Goal: Information Seeking & Learning: Learn about a topic

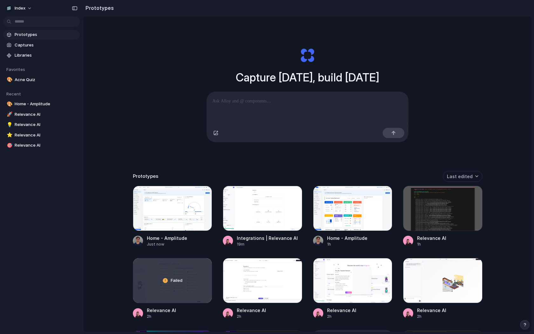
click at [241, 106] on div at bounding box center [308, 109] width 202 height 34
click at [253, 201] on div at bounding box center [263, 208] width 80 height 45
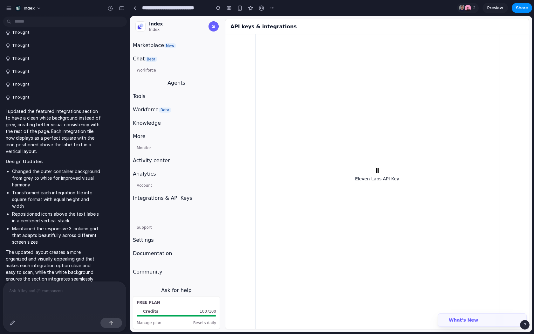
scroll to position [3800, 0]
drag, startPoint x: 415, startPoint y: 145, endPoint x: 358, endPoint y: 218, distance: 92.5
click at [358, 218] on div "Eleven Labs API Key" at bounding box center [378, 174] width 236 height 236
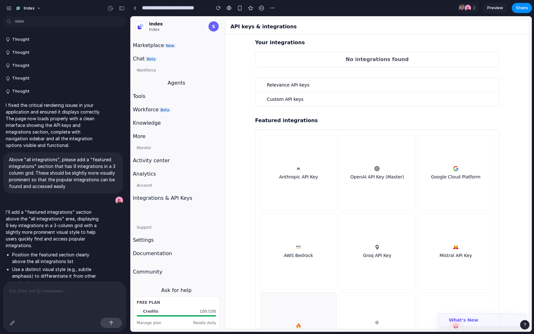
scroll to position [0, 0]
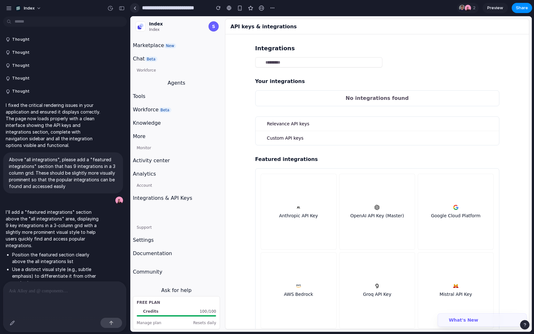
click at [136, 9] on link at bounding box center [135, 8] width 10 height 10
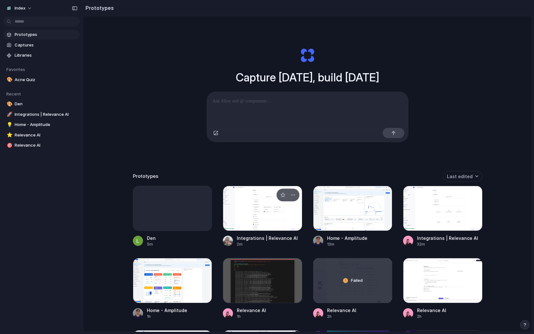
click at [248, 219] on div at bounding box center [263, 208] width 80 height 45
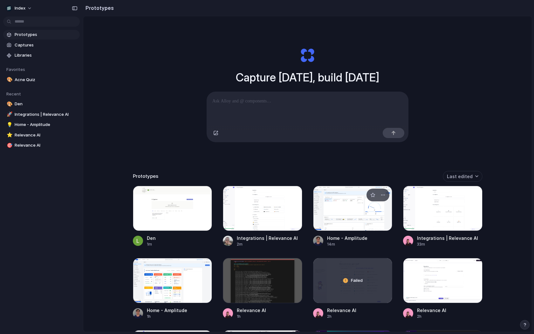
click at [334, 212] on div at bounding box center [353, 208] width 80 height 45
click at [447, 208] on div at bounding box center [443, 208] width 80 height 45
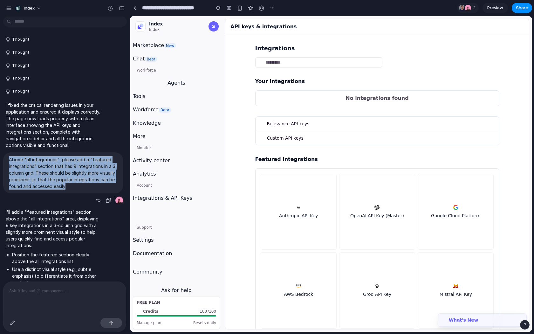
drag, startPoint x: 10, startPoint y: 157, endPoint x: 67, endPoint y: 187, distance: 64.9
click at [67, 187] on p "Above "all integrations", please add a "featured integrations" section that has…" at bounding box center [63, 172] width 108 height 33
copy p "Above "all integrations", please add a "featured integrations" section that has…"
click at [136, 4] on link at bounding box center [135, 8] width 10 height 10
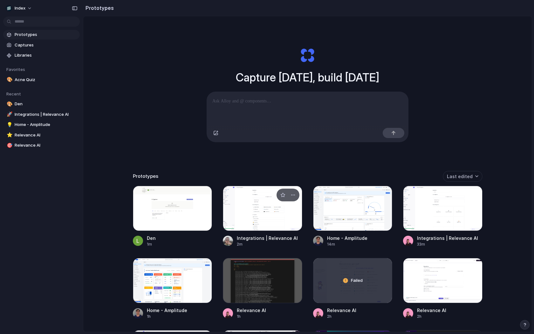
click at [237, 214] on div at bounding box center [263, 208] width 80 height 45
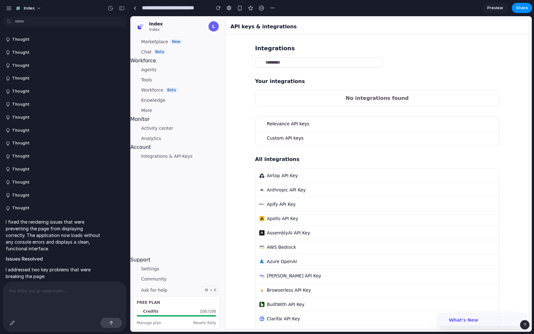
scroll to position [106, 0]
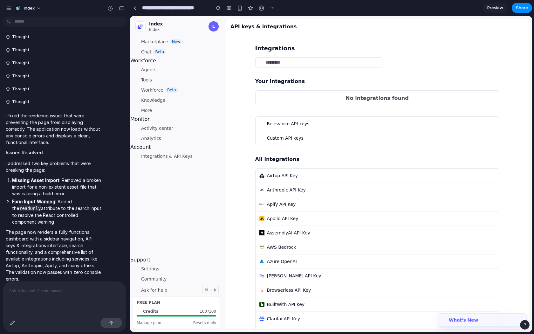
click at [68, 291] on p at bounding box center [65, 291] width 112 height 8
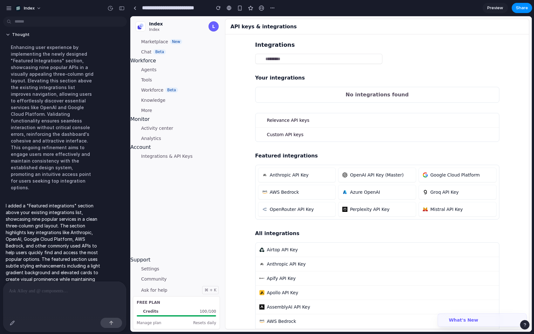
scroll to position [0, 0]
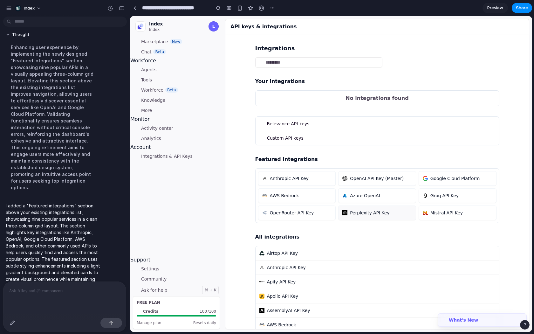
click at [400, 212] on div "Perplexity API Key" at bounding box center [378, 213] width 70 height 6
click at [434, 212] on span "Mistral API Key" at bounding box center [447, 213] width 32 height 6
click at [436, 195] on span "Groq API Key" at bounding box center [445, 195] width 28 height 6
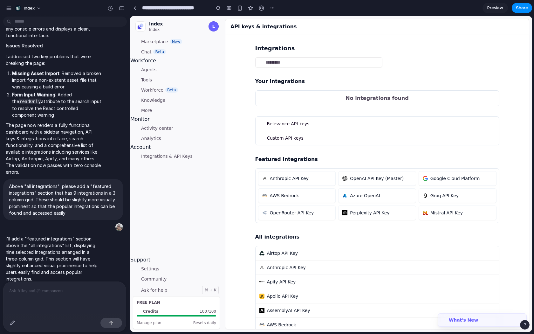
scroll to position [227, 0]
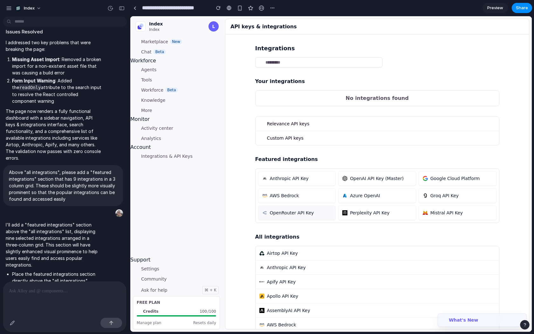
click at [288, 212] on span "OpenRouter API Key" at bounding box center [292, 213] width 44 height 6
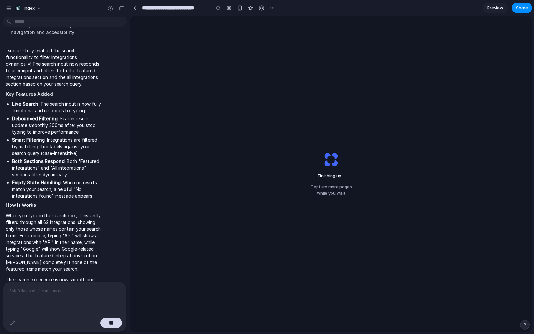
scroll to position [1409, 0]
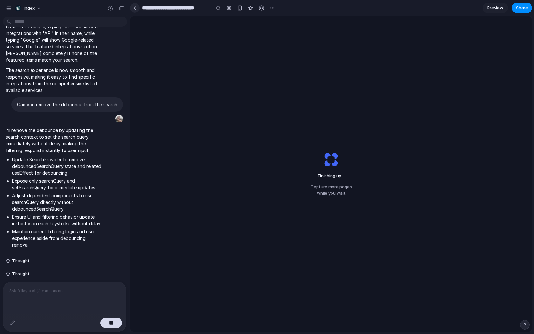
click at [133, 8] on link at bounding box center [135, 8] width 10 height 10
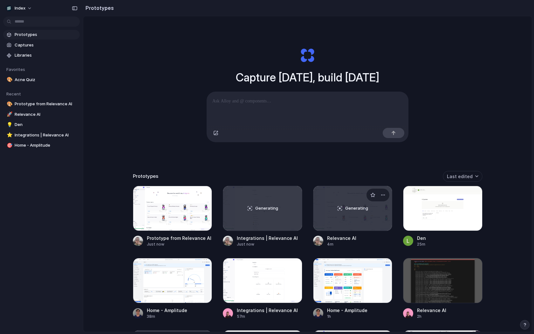
click at [324, 219] on div "Generating" at bounding box center [353, 208] width 79 height 45
click at [231, 197] on div "Generating" at bounding box center [262, 208] width 79 height 45
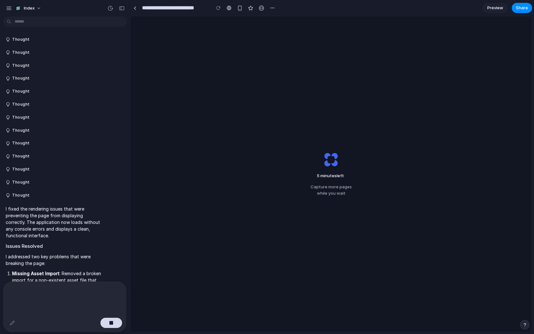
scroll to position [1320, 0]
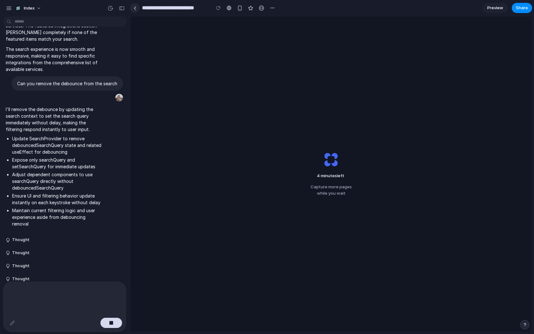
click at [133, 10] on link at bounding box center [135, 8] width 10 height 10
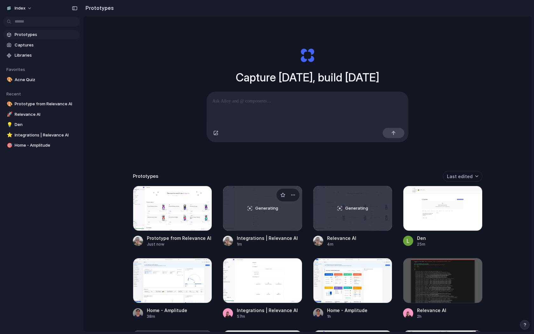
click at [243, 220] on div "Generating" at bounding box center [262, 208] width 79 height 45
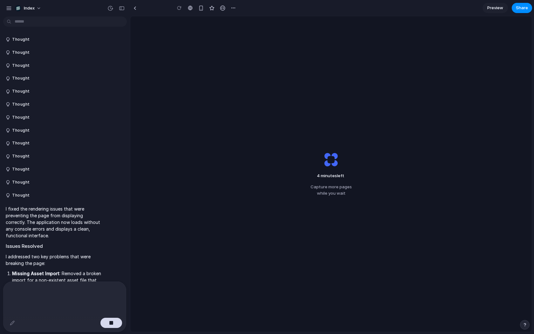
scroll to position [1320, 0]
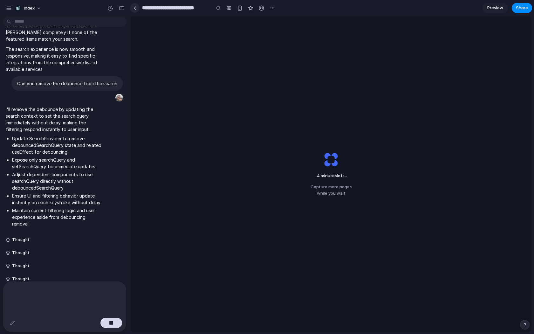
click at [136, 5] on link at bounding box center [135, 8] width 10 height 10
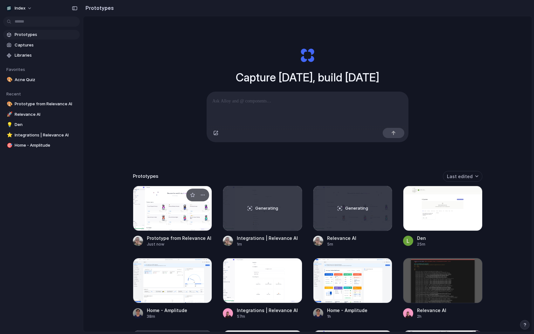
click at [143, 211] on div at bounding box center [173, 208] width 80 height 45
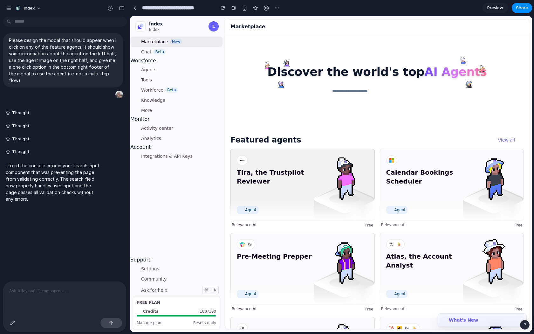
click at [300, 217] on div "Tira, the Trustpilot Reviewer Agent" at bounding box center [303, 184] width 144 height 71
drag, startPoint x: 16, startPoint y: 162, endPoint x: 87, endPoint y: 162, distance: 71.3
click at [87, 162] on p "I fixed the console error in your search input component that was preventing th…" at bounding box center [54, 182] width 96 height 40
drag, startPoint x: 60, startPoint y: 162, endPoint x: 92, endPoint y: 164, distance: 31.9
click at [92, 164] on p "I fixed the console error in your search input component that was preventing th…" at bounding box center [54, 182] width 96 height 40
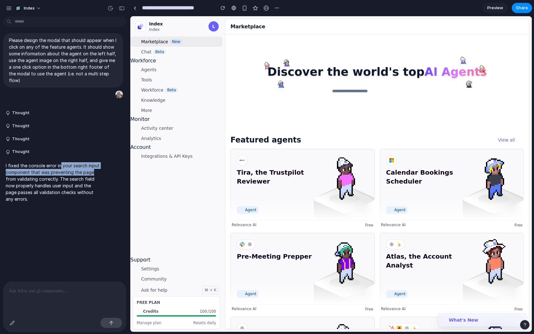
click at [92, 164] on p "I fixed the console error in your search input component that was preventing th…" at bounding box center [54, 182] width 96 height 40
drag, startPoint x: 92, startPoint y: 166, endPoint x: 67, endPoint y: 171, distance: 25.3
click at [67, 171] on p "I fixed the console error in your search input component that was preventing th…" at bounding box center [54, 182] width 96 height 40
click at [136, 9] on div at bounding box center [135, 7] width 3 height 3
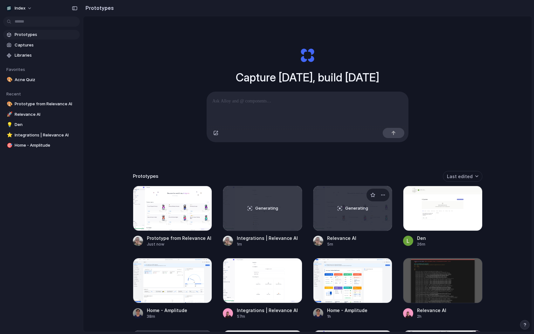
click at [331, 197] on div "Generating" at bounding box center [353, 208] width 79 height 45
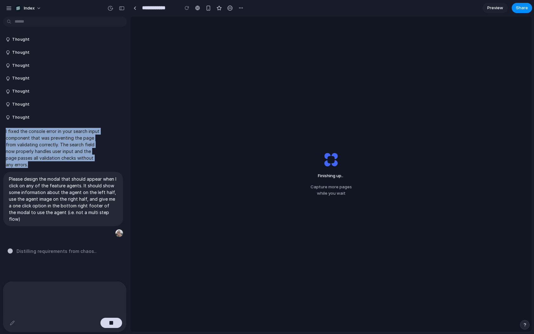
drag, startPoint x: 6, startPoint y: 131, endPoint x: 55, endPoint y: 169, distance: 61.5
click at [55, 169] on div "I fixed the console error in your search input component that was preventing th…" at bounding box center [53, 148] width 101 height 48
drag, startPoint x: 55, startPoint y: 169, endPoint x: 2, endPoint y: 129, distance: 66.7
click at [2, 129] on div "I fixed the console error in your search input component that was preventing th…" at bounding box center [63, 148] width 126 height 48
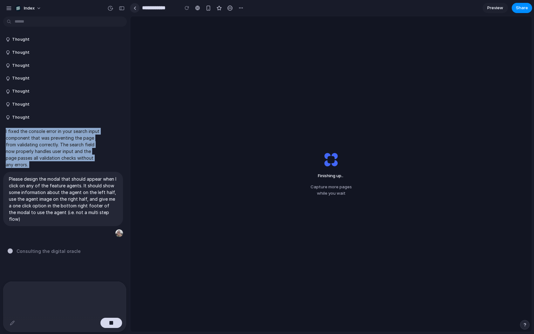
click at [138, 10] on link at bounding box center [135, 8] width 10 height 10
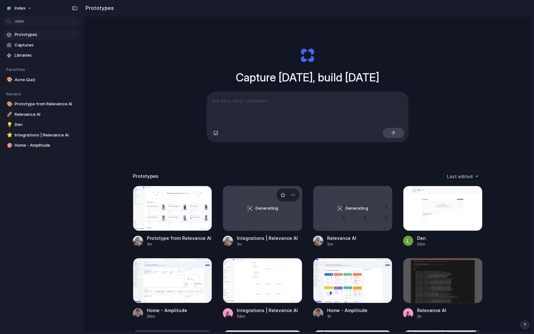
click at [264, 209] on span "Generating" at bounding box center [266, 208] width 23 height 6
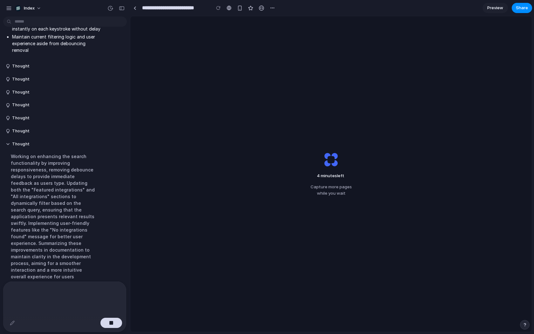
scroll to position [1457, 0]
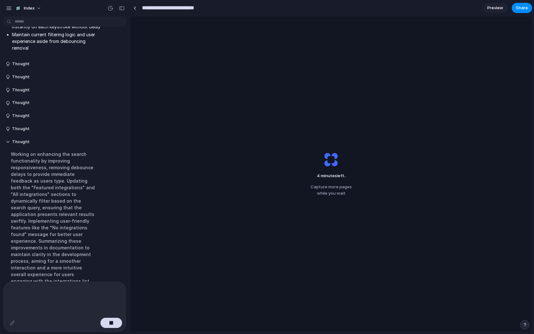
click at [141, 7] on input "**********" at bounding box center [175, 7] width 68 height 11
click at [135, 7] on div at bounding box center [135, 7] width 3 height 3
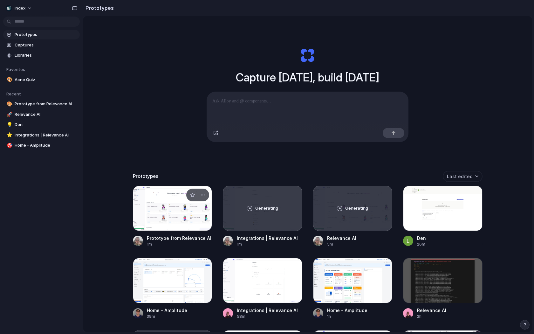
click at [150, 216] on div at bounding box center [173, 208] width 80 height 45
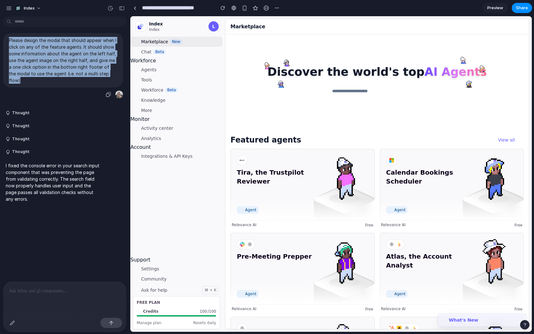
drag, startPoint x: 10, startPoint y: 38, endPoint x: 120, endPoint y: 78, distance: 116.8
click at [120, 78] on div "Please design the modal that should appear when I click on any of the feature a…" at bounding box center [63, 60] width 120 height 54
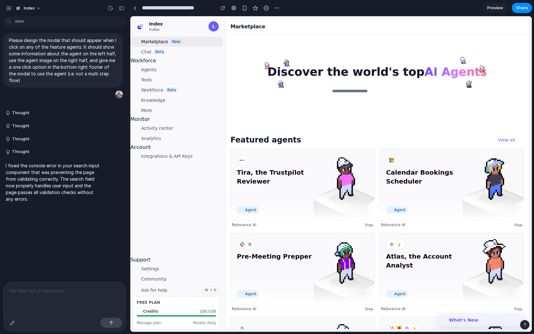
click at [64, 181] on p "I fixed the console error in your search input component that was preventing th…" at bounding box center [54, 182] width 96 height 40
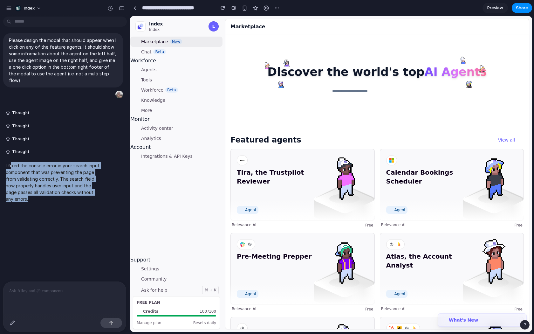
drag, startPoint x: 62, startPoint y: 203, endPoint x: 12, endPoint y: 161, distance: 65.1
click at [12, 161] on div "Please design the modal that should appear when I click on any of the feature a…" at bounding box center [63, 150] width 126 height 262
click at [12, 162] on p "I fixed the console error in your search input component that was preventing th…" at bounding box center [54, 182] width 96 height 40
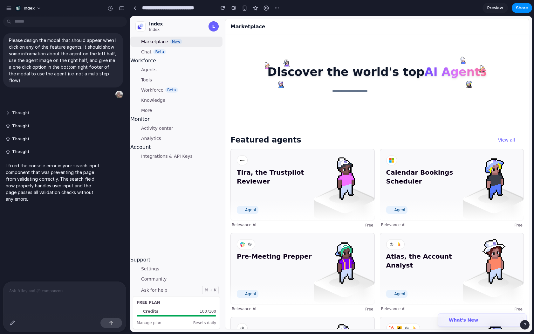
click at [22, 110] on button "Thought" at bounding box center [54, 112] width 96 height 5
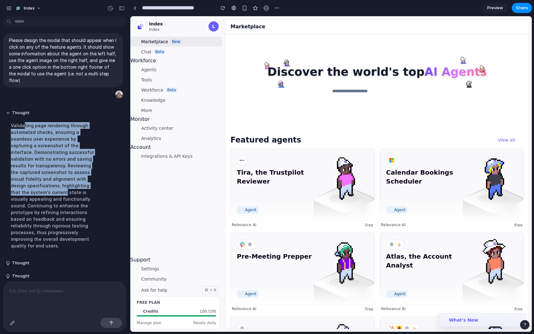
drag, startPoint x: 24, startPoint y: 116, endPoint x: 90, endPoint y: 176, distance: 89.9
click at [90, 176] on div "Validating page rendering through automated checks, ensuring a seamless user ex…" at bounding box center [54, 185] width 96 height 135
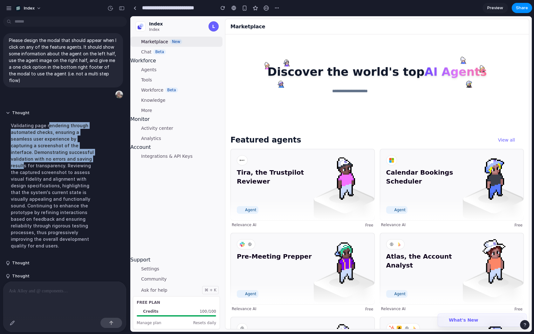
drag, startPoint x: 46, startPoint y: 119, endPoint x: 52, endPoint y: 124, distance: 7.0
click at [77, 149] on div "Validating page rendering through automated checks, ensuring a seamless user ex…" at bounding box center [54, 185] width 96 height 135
click at [33, 110] on button "Thought" at bounding box center [54, 112] width 96 height 5
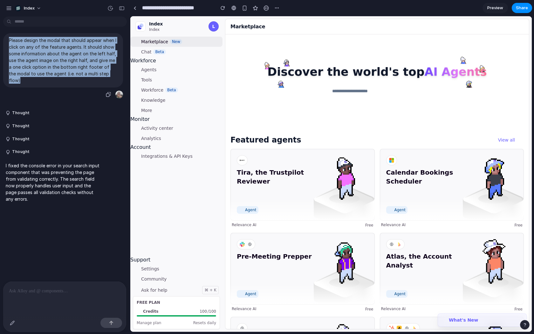
drag, startPoint x: 115, startPoint y: 74, endPoint x: 6, endPoint y: 36, distance: 115.2
click at [6, 36] on div "Please design the modal that should appear when I click on any of the feature a…" at bounding box center [63, 60] width 120 height 54
copy p "Please design the modal that should appear when I click on any of the feature a…"
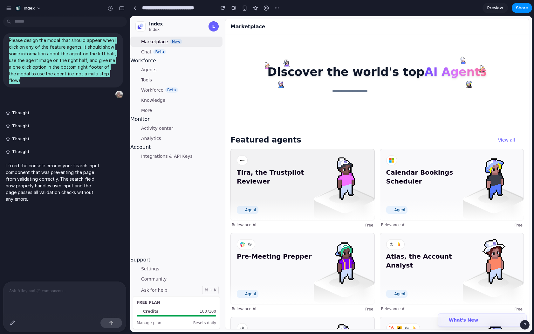
click at [314, 193] on span "Tira, the Trustpilot Reviewer" at bounding box center [276, 186] width 79 height 36
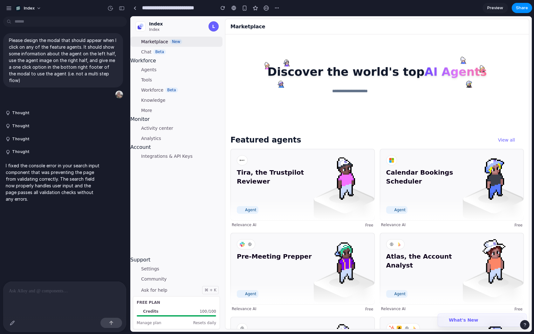
click at [61, 288] on p at bounding box center [65, 291] width 112 height 8
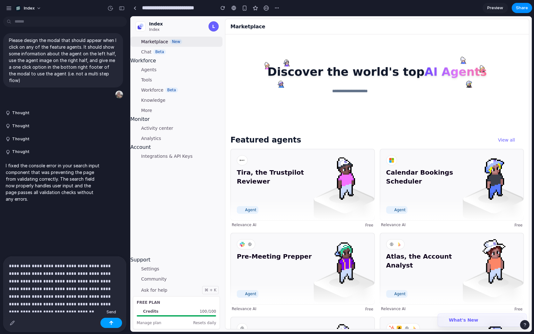
click at [107, 324] on button "button" at bounding box center [112, 323] width 22 height 10
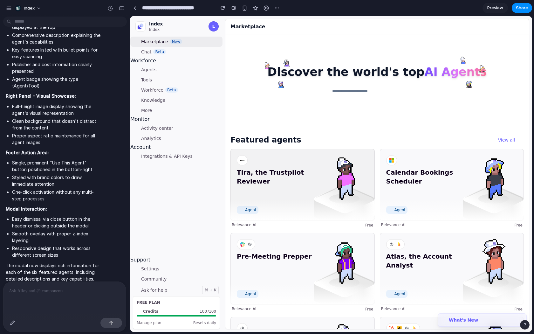
click at [281, 172] on span "Tira, the Trustpilot Reviewer" at bounding box center [276, 186] width 79 height 36
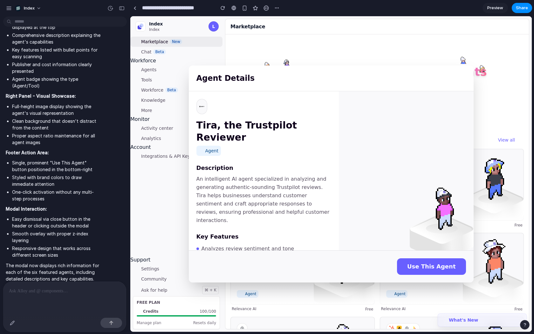
click at [438, 263] on button "Use This Agent" at bounding box center [431, 266] width 69 height 17
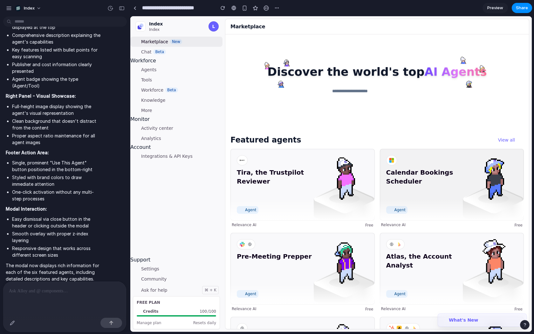
click at [410, 190] on span "Calendar Bookings Scheduler" at bounding box center [426, 186] width 79 height 36
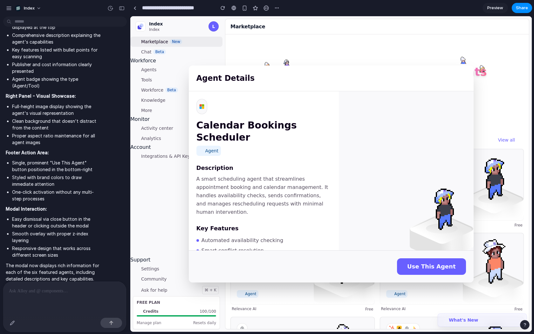
click at [509, 204] on div "Agent Details Calendar Bookings Scheduler Agent Description A smart scheduling …" at bounding box center [331, 174] width 402 height 316
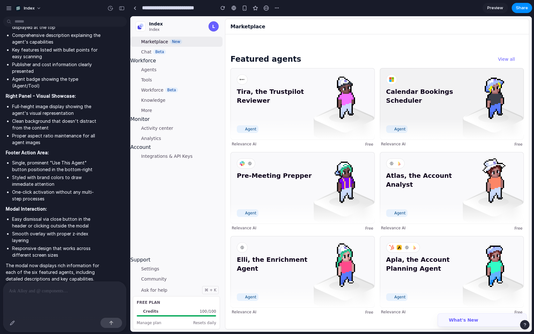
scroll to position [105, 0]
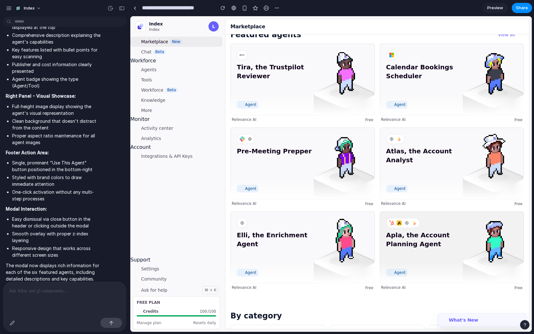
click at [443, 264] on span "Apla, the Account Planning Agent" at bounding box center [426, 249] width 79 height 36
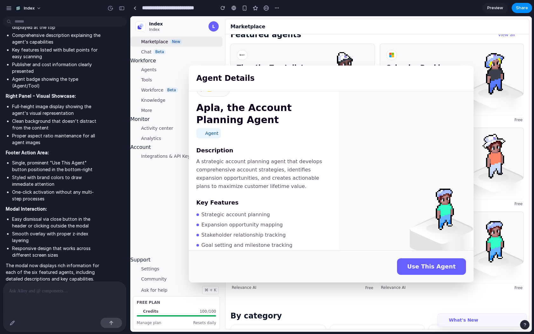
scroll to position [0, 0]
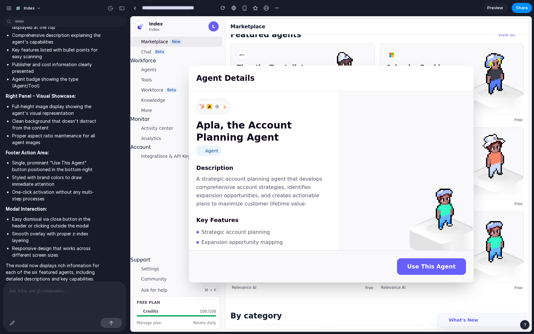
click at [176, 168] on div "Agent Details Apla, the Account Planning Agent Agent Description A strategic ac…" at bounding box center [331, 174] width 402 height 316
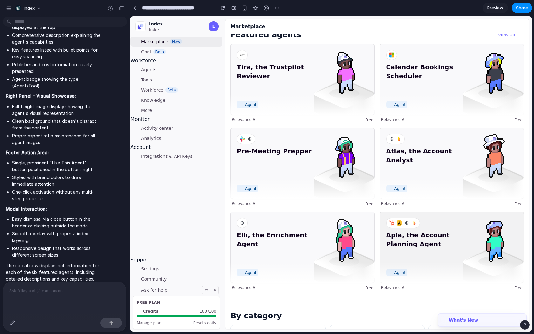
click at [411, 246] on span "Apla, the Account Planning Agent" at bounding box center [426, 249] width 79 height 36
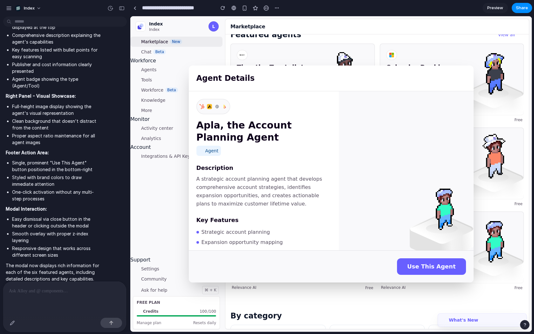
scroll to position [62, 0]
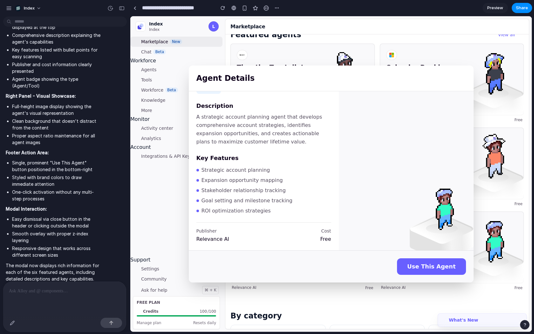
click at [430, 265] on button "Use This Agent" at bounding box center [431, 266] width 69 height 17
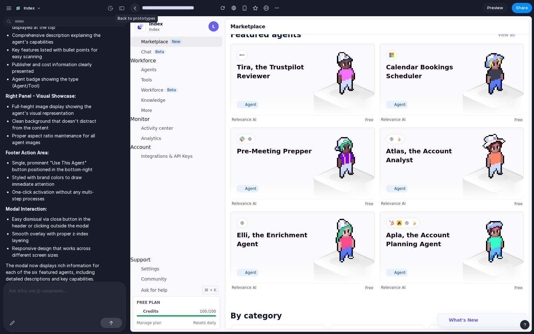
click at [135, 10] on div at bounding box center [135, 7] width 3 height 3
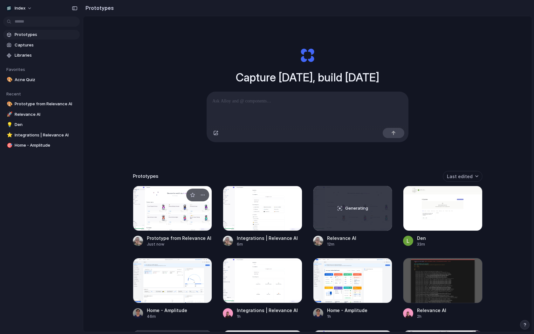
click at [155, 221] on div at bounding box center [173, 208] width 80 height 45
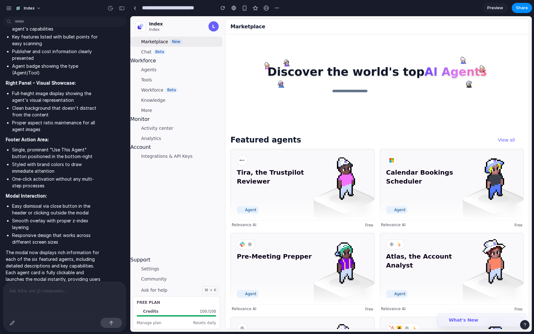
click at [287, 220] on div "Tira, the Trustpilot Reviewer Agent Relevance AI Free" at bounding box center [303, 188] width 144 height 79
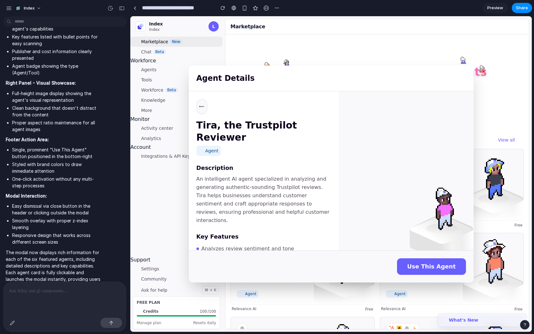
click at [174, 177] on div "Agent Details Tira, the Trustpilot Reviewer Agent Description An intelligent AI…" at bounding box center [331, 174] width 402 height 316
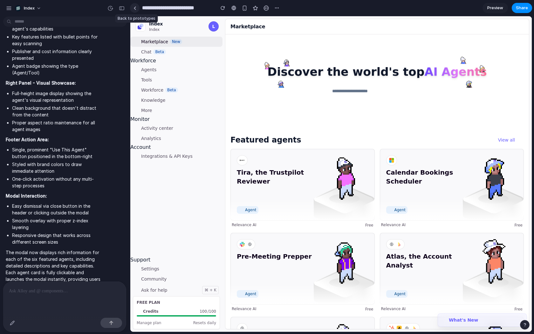
click at [135, 12] on link at bounding box center [135, 8] width 10 height 10
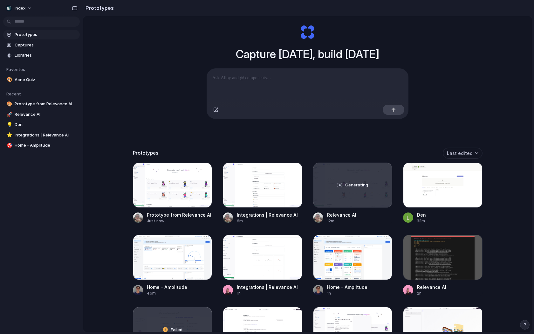
scroll to position [26, 0]
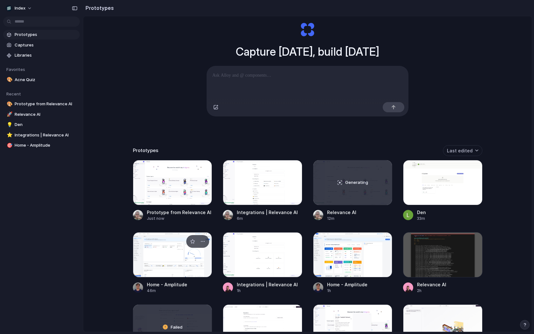
click at [166, 259] on div at bounding box center [173, 254] width 80 height 45
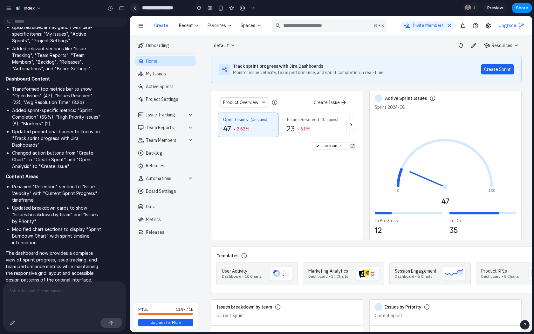
click at [134, 9] on div at bounding box center [135, 7] width 3 height 3
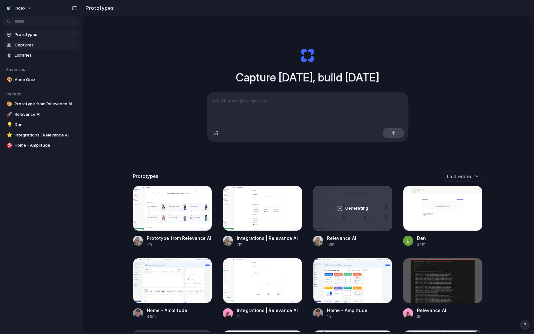
click at [15, 42] on link "Captures" at bounding box center [41, 45] width 77 height 10
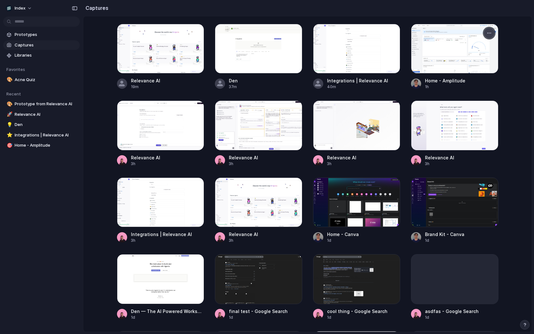
click at [488, 33] on div "button" at bounding box center [489, 33] width 5 height 5
click at [525, 73] on div "Create prototype Copy link Open original page Delete" at bounding box center [267, 167] width 534 height 334
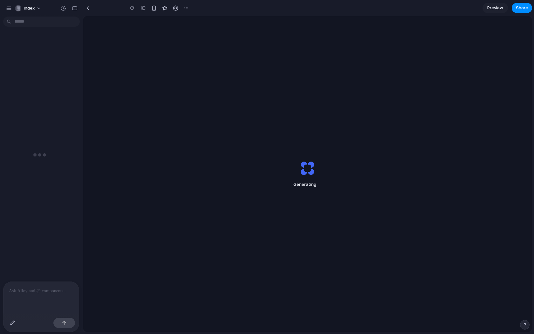
type input "**********"
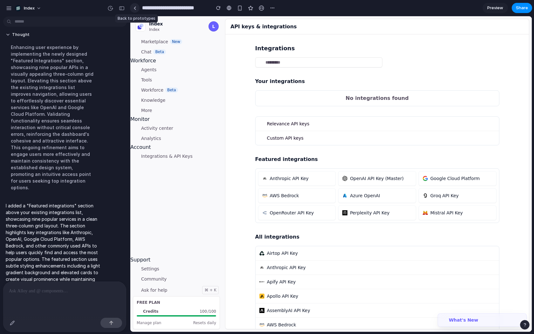
click at [135, 8] on div at bounding box center [135, 7] width 3 height 3
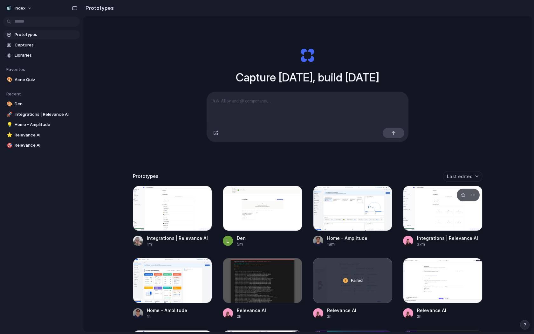
scroll to position [6, 0]
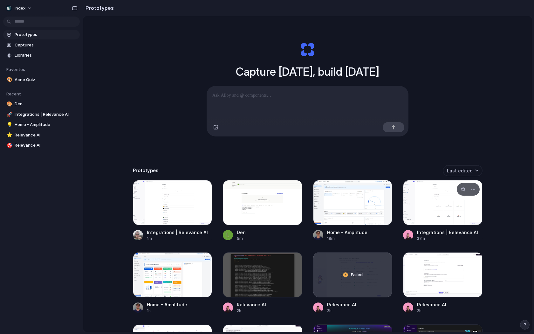
click at [426, 216] on div at bounding box center [443, 202] width 80 height 45
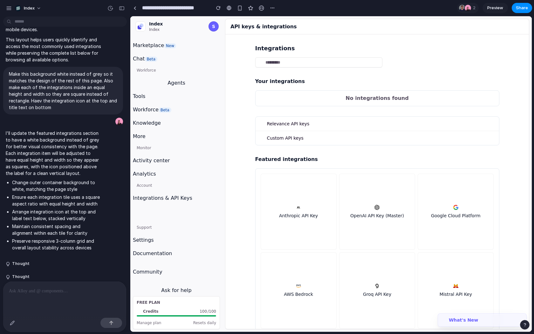
scroll to position [548, 0]
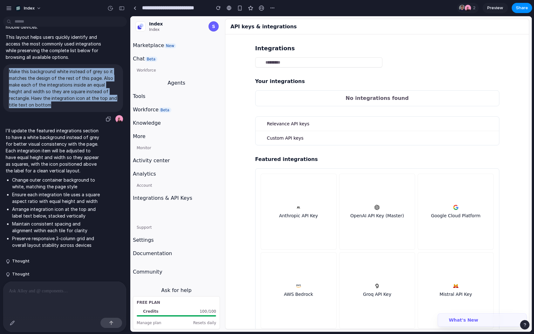
drag, startPoint x: 8, startPoint y: 64, endPoint x: 60, endPoint y: 100, distance: 62.7
click at [60, 100] on div "Make this background white instead of grey so it matches the design of the rest…" at bounding box center [63, 88] width 120 height 48
copy p "Make this background white instead of grey so it matches the design of the rest…"
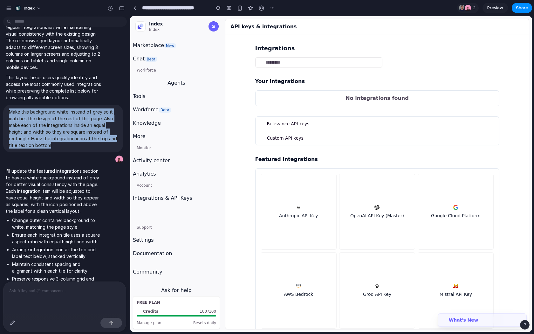
scroll to position [501, 0]
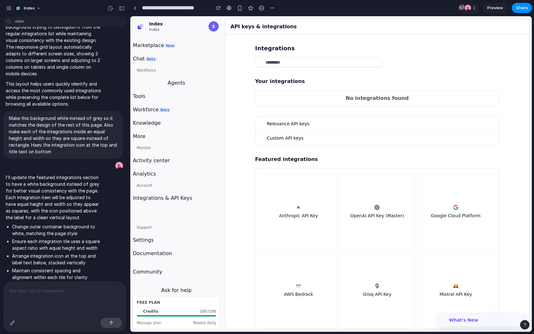
click at [98, 192] on p "I'll update the featured integrations section to have a white background instea…" at bounding box center [54, 197] width 96 height 47
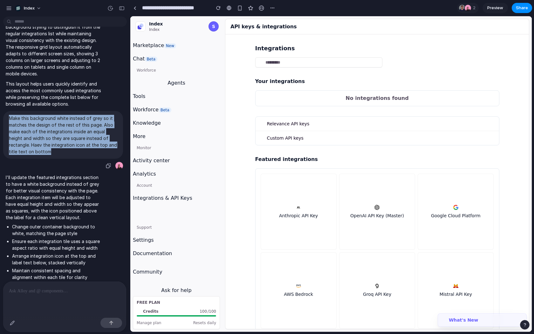
drag, startPoint x: 54, startPoint y: 150, endPoint x: 3, endPoint y: 107, distance: 66.8
click at [3, 111] on div "Make this background white instead of grey so it matches the design of the rest…" at bounding box center [63, 140] width 126 height 59
click at [106, 115] on p "Make this background white instead of grey so it matches the design of the rest…" at bounding box center [63, 135] width 108 height 40
drag, startPoint x: 103, startPoint y: 115, endPoint x: 103, endPoint y: 143, distance: 28.6
click at [103, 143] on p "Make this background white instead of grey so it matches the design of the rest…" at bounding box center [63, 135] width 108 height 40
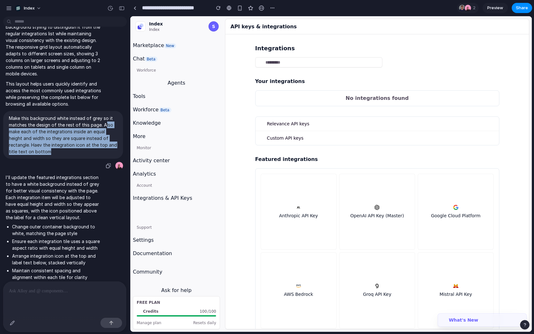
click at [103, 143] on p "Make this background white instead of grey so it matches the design of the rest…" at bounding box center [63, 135] width 108 height 40
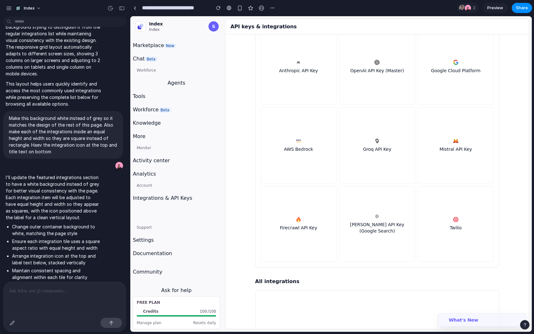
scroll to position [83, 0]
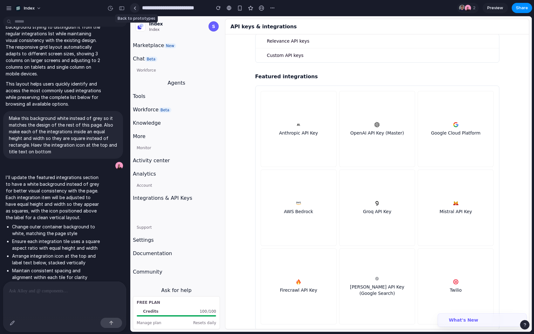
click at [137, 10] on link at bounding box center [135, 8] width 10 height 10
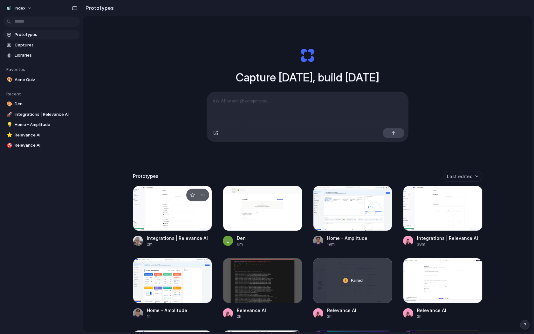
click at [171, 221] on div at bounding box center [173, 208] width 80 height 45
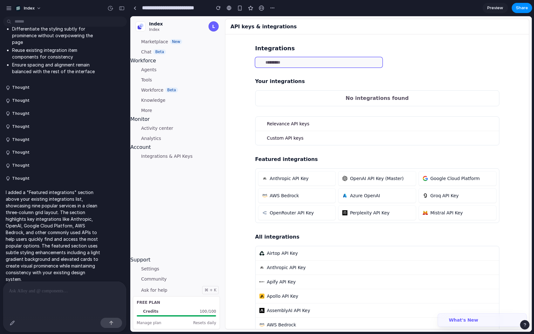
click at [278, 66] on input "search" at bounding box center [318, 62] width 127 height 10
click at [278, 59] on input "search" at bounding box center [318, 62] width 127 height 10
click at [261, 62] on icon at bounding box center [260, 62] width 5 height 5
click at [266, 62] on input "search" at bounding box center [318, 62] width 127 height 10
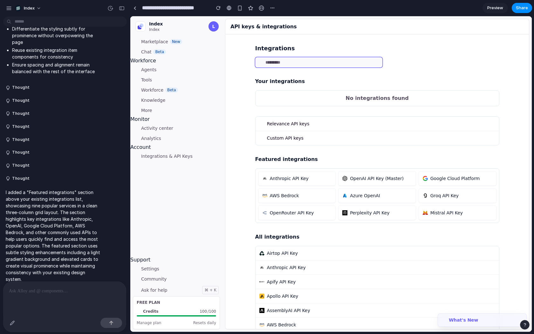
click at [285, 64] on input "search" at bounding box center [318, 62] width 127 height 10
click at [274, 59] on input "search" at bounding box center [318, 62] width 127 height 10
click at [52, 294] on p at bounding box center [65, 291] width 112 height 8
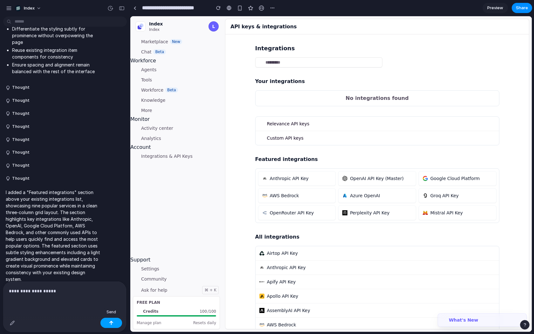
click at [108, 322] on button "button" at bounding box center [112, 323] width 22 height 10
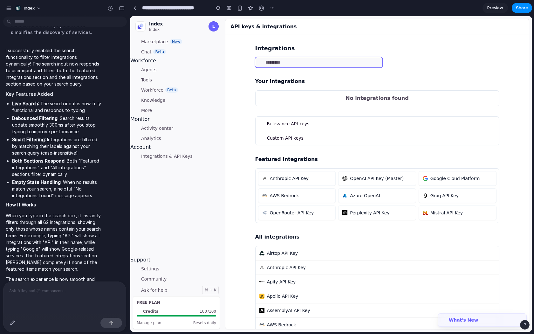
click at [295, 60] on input "search" at bounding box center [318, 62] width 127 height 10
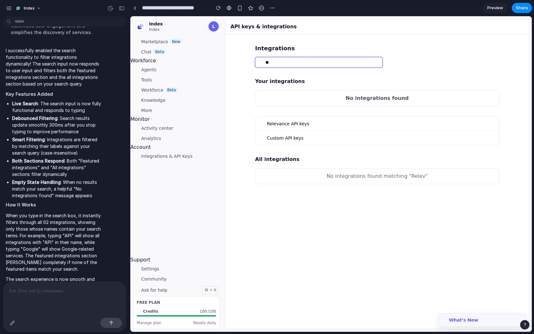
type input "*"
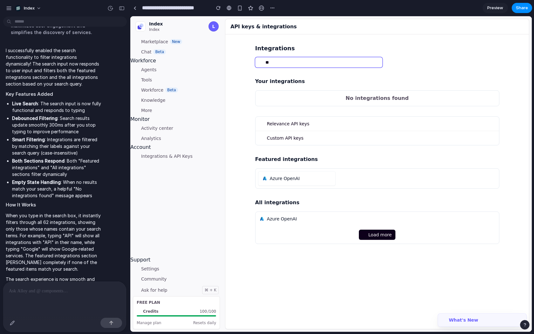
type input "*"
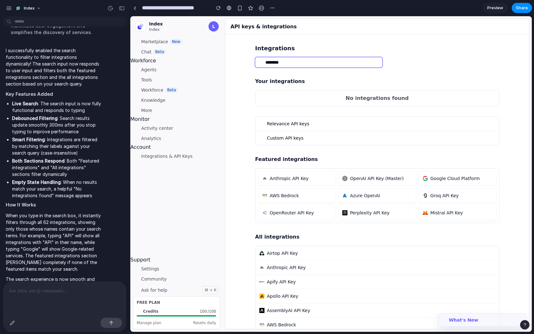
type input "*********"
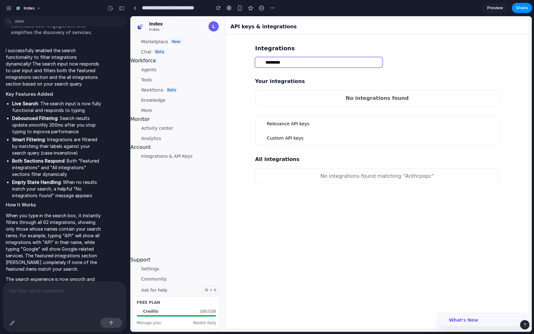
type input "*********"
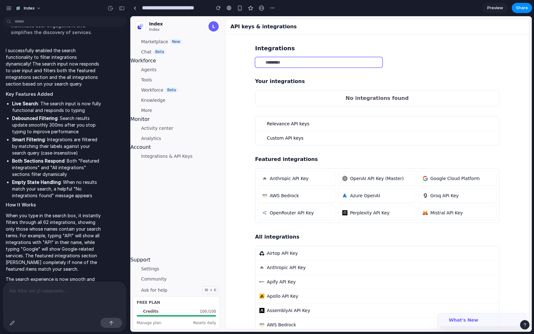
type input "*"
type input "***"
type input "*"
type input "*******"
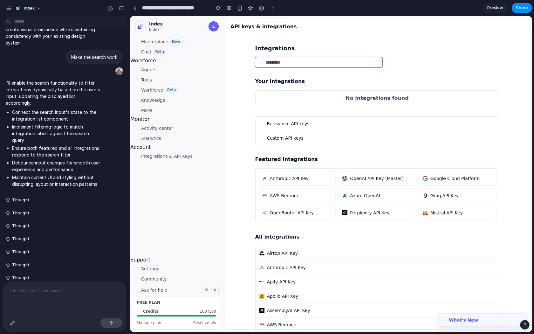
scroll to position [757, 0]
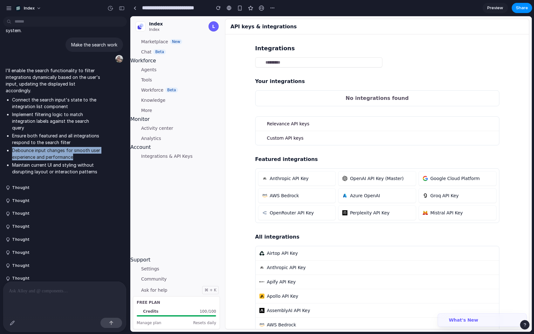
drag, startPoint x: 13, startPoint y: 131, endPoint x: 73, endPoint y: 138, distance: 61.2
click at [73, 147] on li "Debounce input changes for smooth user experience and performance" at bounding box center [57, 153] width 90 height 13
drag, startPoint x: 73, startPoint y: 138, endPoint x: 20, endPoint y: 133, distance: 53.4
click at [20, 147] on li "Debounce input changes for smooth user experience and performance" at bounding box center [57, 153] width 90 height 13
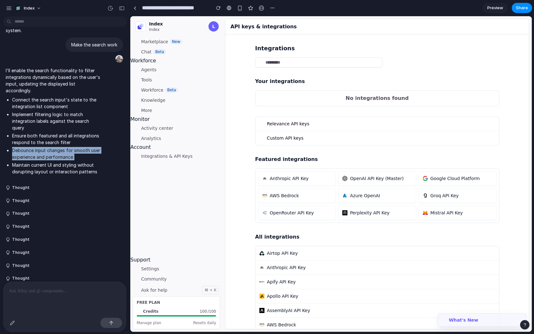
click at [20, 147] on li "Debounce input changes for smooth user experience and performance" at bounding box center [57, 153] width 90 height 13
drag, startPoint x: 14, startPoint y: 132, endPoint x: 72, endPoint y: 139, distance: 57.7
click at [72, 147] on li "Debounce input changes for smooth user experience and performance" at bounding box center [57, 153] width 90 height 13
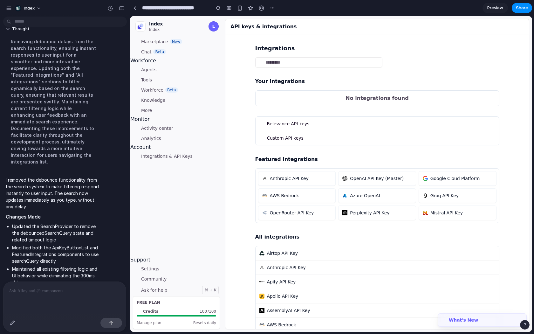
scroll to position [0, 0]
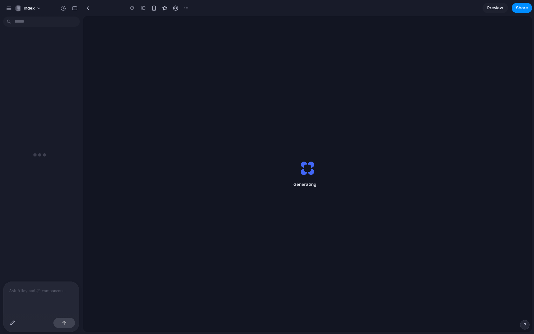
type input "**********"
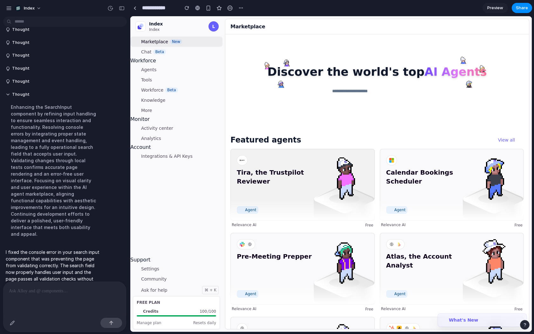
click at [325, 183] on img at bounding box center [345, 177] width 46 height 46
click at [403, 220] on div "Calendar Bookings Scheduler Agent" at bounding box center [452, 184] width 144 height 71
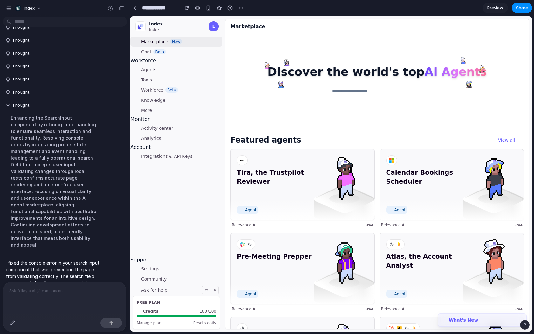
scroll to position [23, 0]
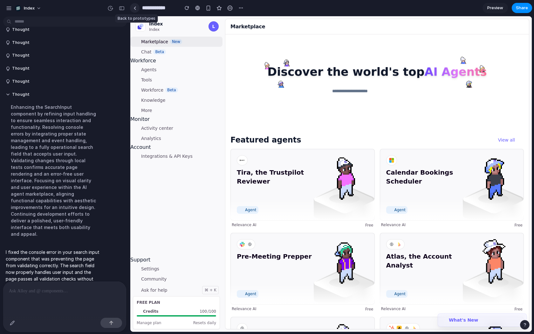
click at [136, 11] on link at bounding box center [135, 8] width 10 height 10
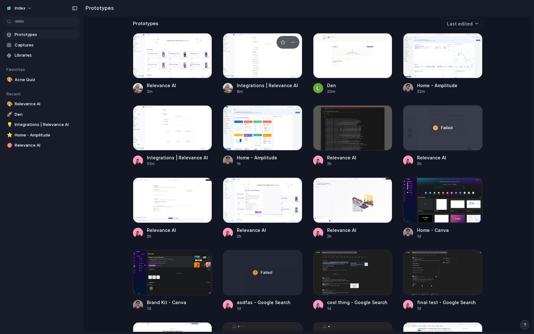
scroll to position [154, 0]
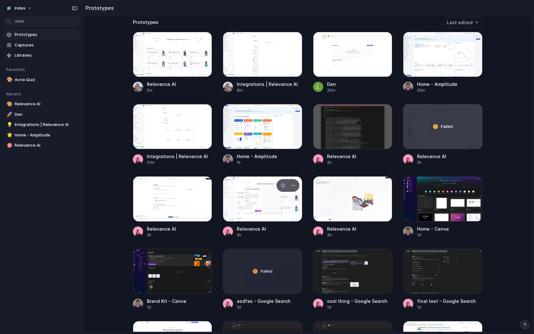
click at [249, 211] on div at bounding box center [263, 198] width 80 height 45
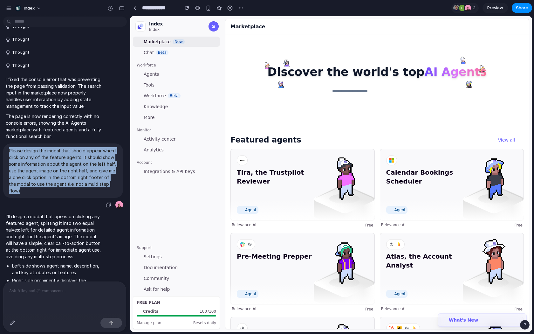
drag, startPoint x: 10, startPoint y: 150, endPoint x: 113, endPoint y: 184, distance: 108.6
click at [113, 184] on p "Please design the modal that should appear when I click on any of the feature a…" at bounding box center [63, 170] width 108 height 47
copy p "Please design the modal that should appear when I click on any of the feature a…"
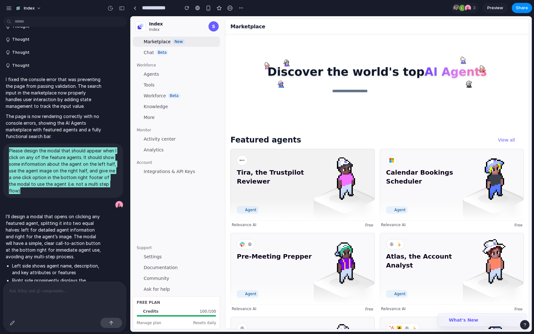
click at [307, 195] on span "Tira, the Trustpilot Reviewer" at bounding box center [276, 186] width 79 height 36
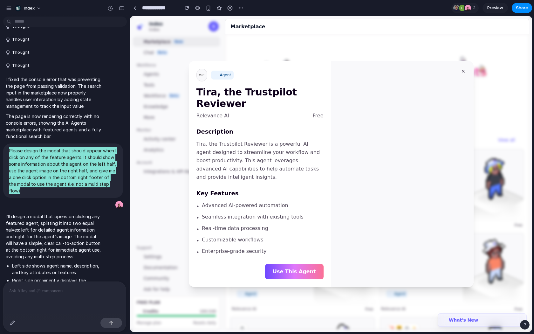
click at [177, 182] on div at bounding box center [331, 174] width 402 height 316
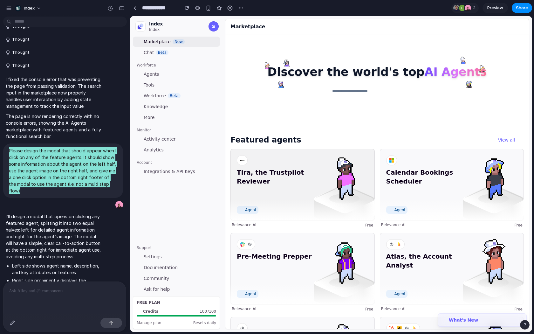
click at [304, 199] on span "Tira, the Trustpilot Reviewer" at bounding box center [276, 186] width 79 height 36
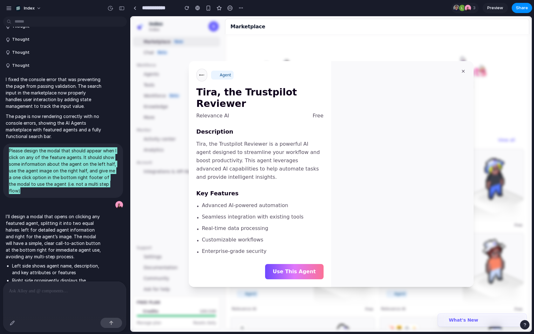
click at [501, 191] on div at bounding box center [331, 174] width 402 height 316
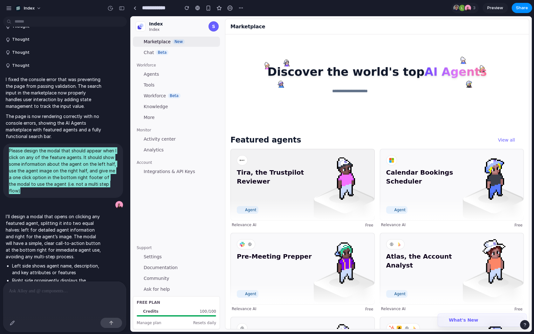
click at [273, 197] on span "Tira, the Trustpilot Reviewer" at bounding box center [276, 186] width 79 height 36
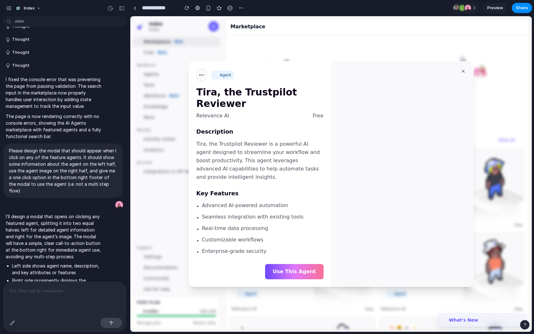
click at [114, 220] on div "I’ll design a modal that opens on clicking any featured agent, splitting it int…" at bounding box center [63, 278] width 120 height 138
click at [132, 5] on link at bounding box center [135, 8] width 10 height 10
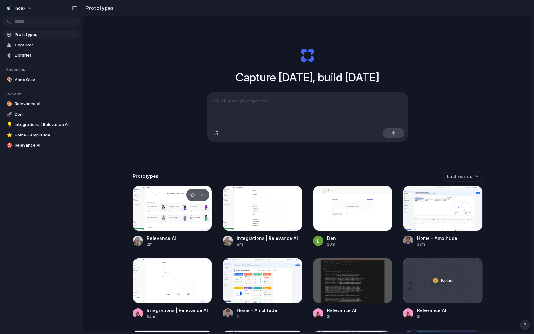
click at [163, 222] on div at bounding box center [173, 208] width 80 height 45
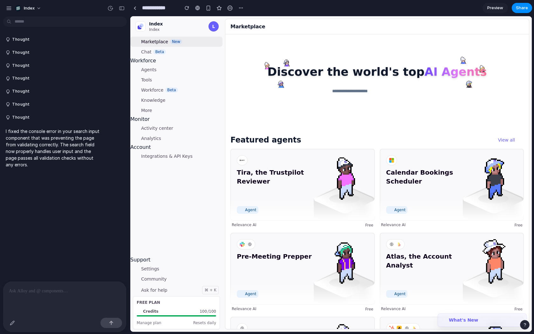
click at [62, 291] on p at bounding box center [65, 291] width 112 height 8
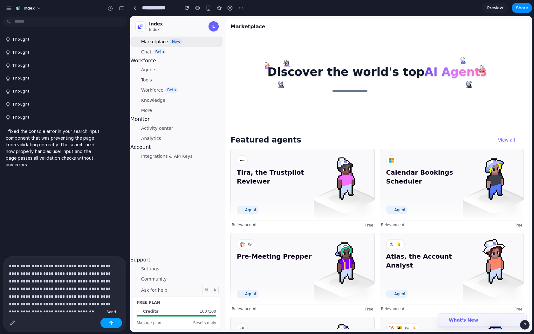
click at [114, 319] on button "button" at bounding box center [112, 323] width 22 height 10
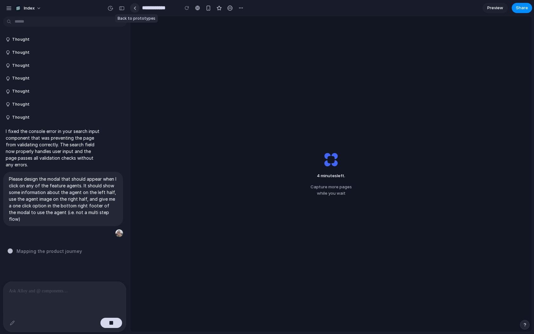
click at [135, 8] on div at bounding box center [135, 7] width 3 height 3
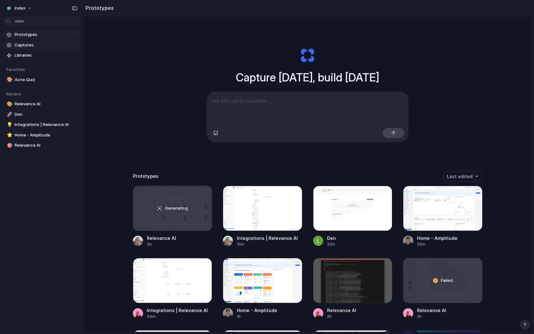
click at [34, 45] on span "Captures" at bounding box center [46, 45] width 63 height 6
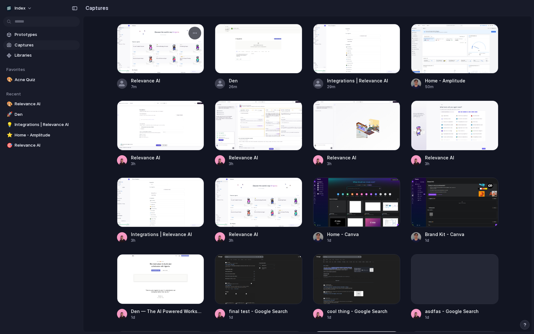
click at [148, 46] on div at bounding box center [160, 49] width 87 height 50
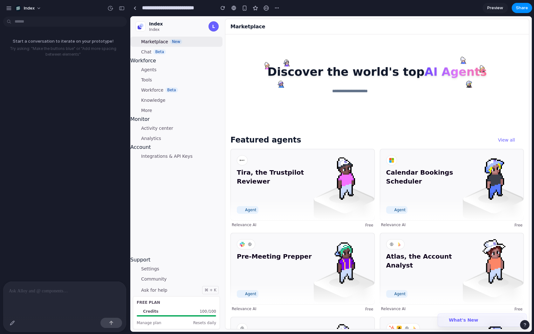
click at [49, 297] on div at bounding box center [64, 291] width 123 height 18
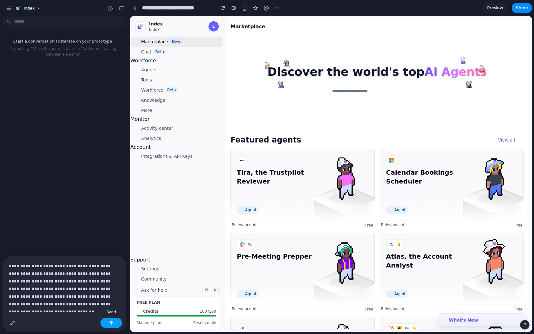
click at [109, 322] on div "button" at bounding box center [111, 323] width 4 height 4
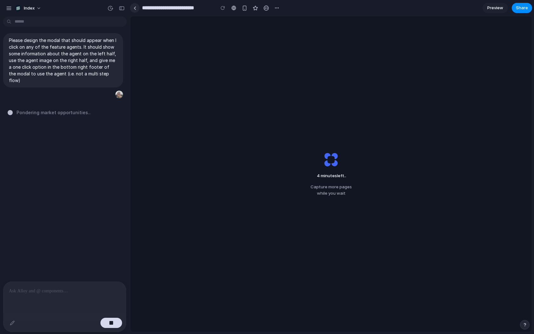
click at [135, 10] on link at bounding box center [135, 8] width 10 height 10
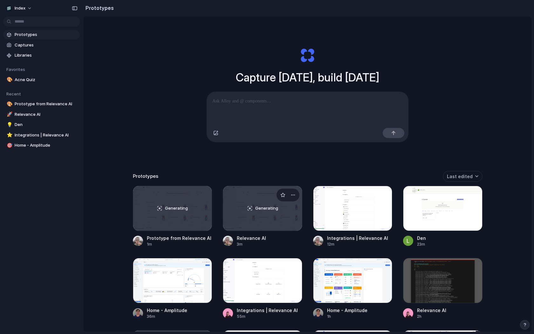
click at [247, 217] on div "Generating" at bounding box center [262, 208] width 79 height 45
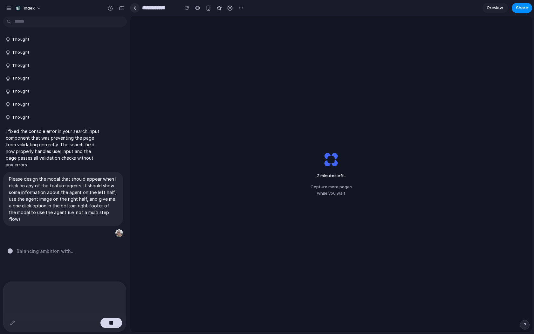
click at [137, 10] on link at bounding box center [135, 8] width 10 height 10
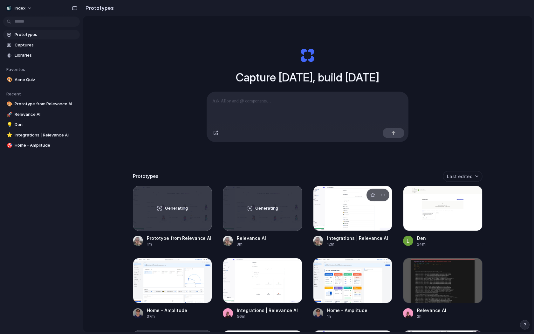
click at [333, 212] on div at bounding box center [353, 208] width 80 height 45
click at [235, 218] on div "Generating" at bounding box center [262, 208] width 79 height 45
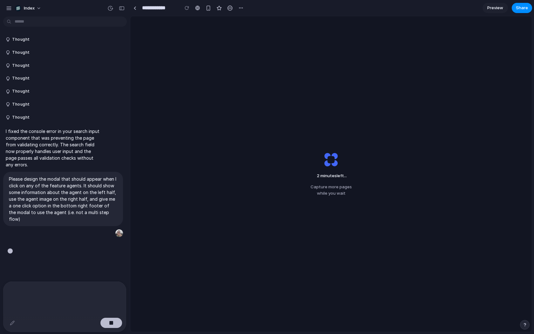
click at [111, 324] on div "button" at bounding box center [111, 323] width 4 height 4
click at [135, 6] on div at bounding box center [135, 7] width 3 height 3
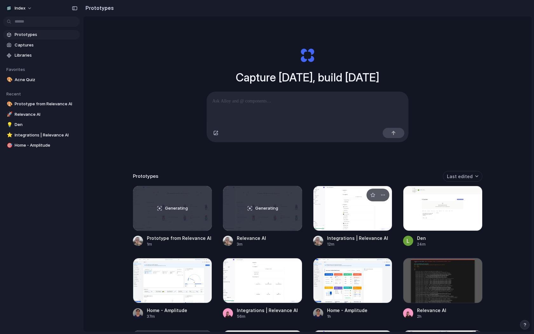
click at [332, 209] on div at bounding box center [353, 208] width 80 height 45
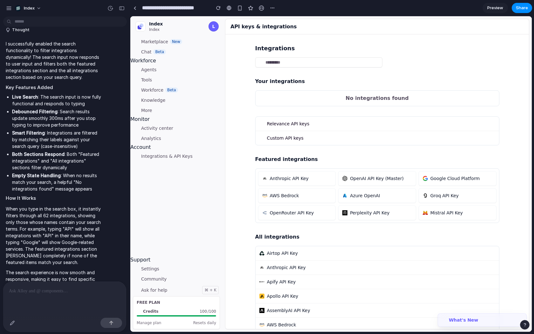
click at [36, 291] on p at bounding box center [65, 291] width 112 height 8
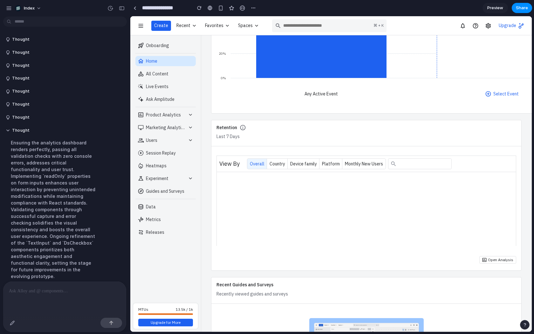
click at [278, 167] on span "Country" at bounding box center [277, 164] width 21 height 10
click at [305, 165] on span "Device family" at bounding box center [304, 164] width 32 height 10
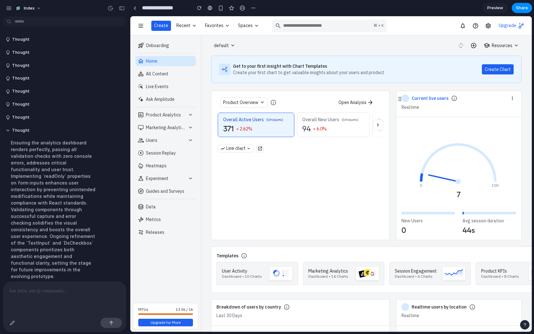
click at [496, 70] on link "Create Chart" at bounding box center [498, 69] width 32 height 10
click at [479, 43] on div "Resources" at bounding box center [489, 45] width 66 height 10
click at [473, 45] on use "button" at bounding box center [473, 45] width 5 height 5
click at [476, 45] on icon "button" at bounding box center [474, 45] width 6 height 6
click at [476, 48] on icon "button" at bounding box center [474, 45] width 6 height 6
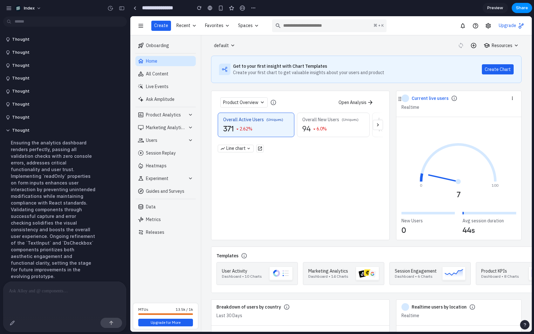
click at [465, 48] on span "button" at bounding box center [462, 45] width 10 height 6
click at [171, 74] on span "All Content" at bounding box center [165, 74] width 55 height 6
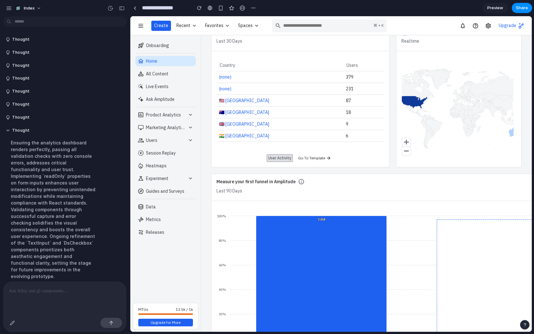
scroll to position [277, 0]
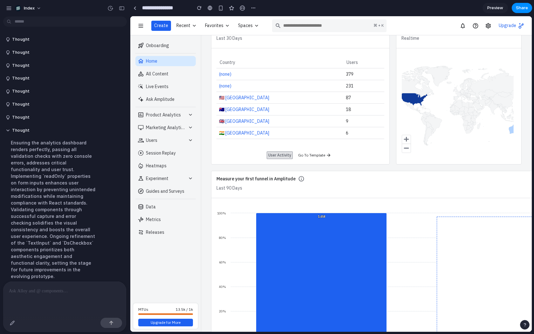
click at [316, 141] on div "Country Users (none) 379 (none) 231 🇺🇸 [GEOGRAPHIC_DATA] 87 🇦🇺 [GEOGRAPHIC_DATA…" at bounding box center [301, 101] width 168 height 89
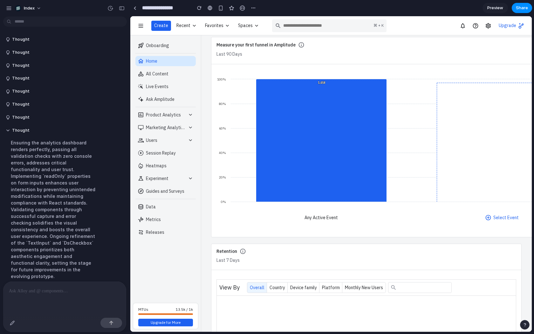
scroll to position [419, 0]
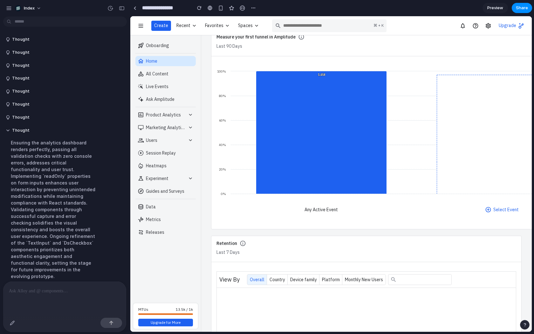
drag, startPoint x: 335, startPoint y: 100, endPoint x: 294, endPoint y: 101, distance: 41.7
click at [295, 100] on icon at bounding box center [321, 132] width 131 height 123
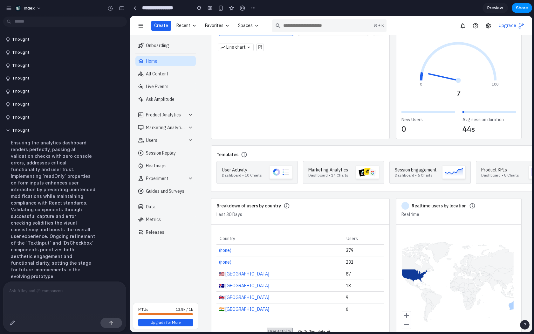
scroll to position [0, 0]
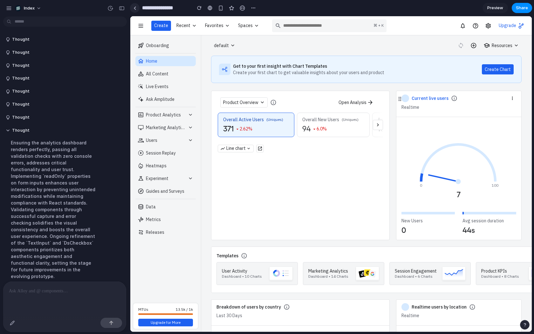
click at [136, 7] on link at bounding box center [135, 8] width 10 height 10
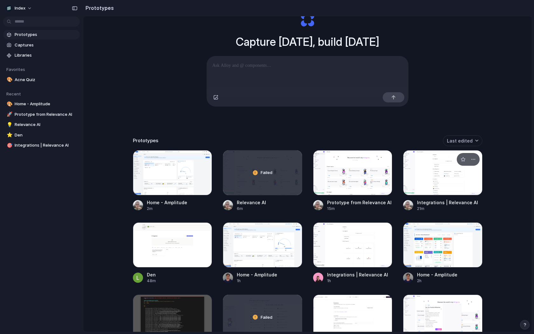
scroll to position [39, 0]
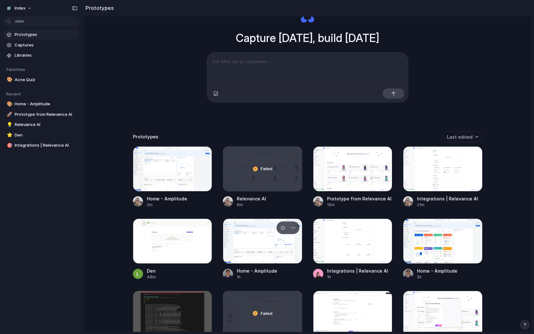
click at [255, 239] on div at bounding box center [263, 241] width 80 height 45
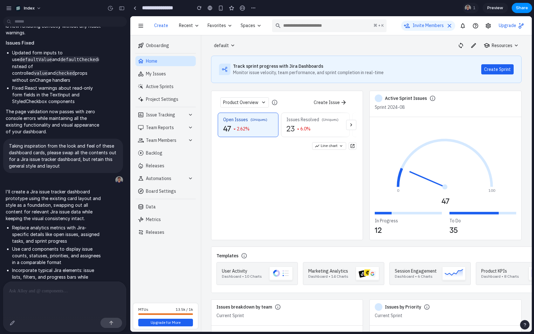
scroll to position [159, 0]
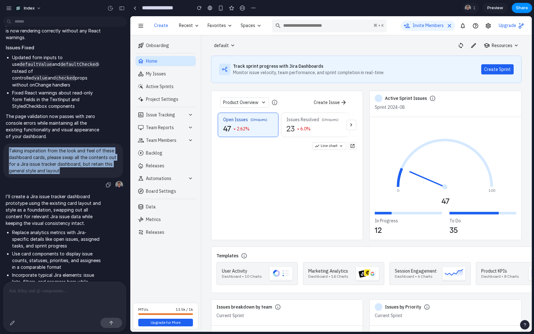
drag, startPoint x: 10, startPoint y: 142, endPoint x: 76, endPoint y: 171, distance: 72.3
click at [76, 171] on div "Taking inspiration from the look and feel of these dashboard cards, please swap…" at bounding box center [63, 166] width 120 height 46
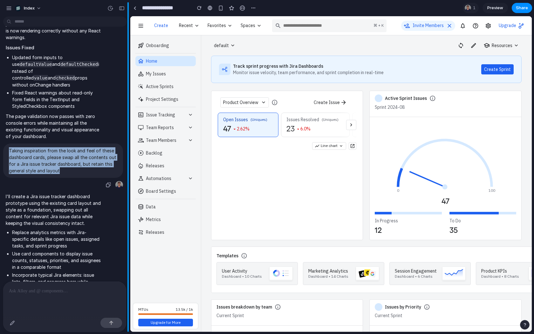
copy p "Taking inspiration from the look and feel of these dashboard cards, please swap…"
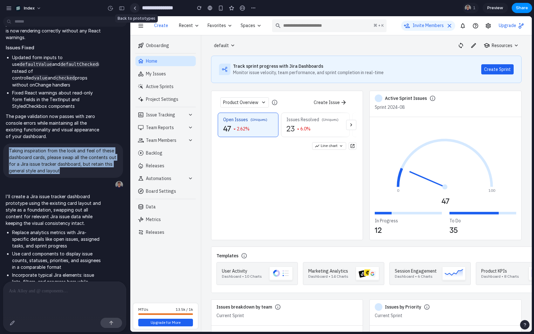
click at [136, 8] on div at bounding box center [135, 7] width 3 height 3
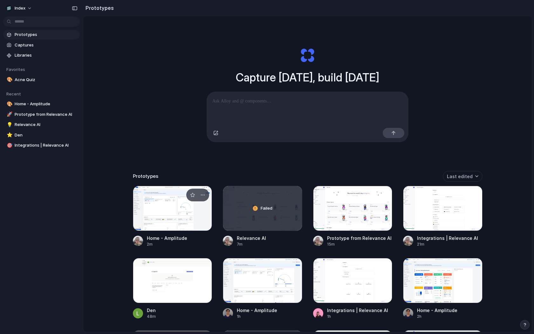
click at [167, 212] on div at bounding box center [173, 208] width 80 height 45
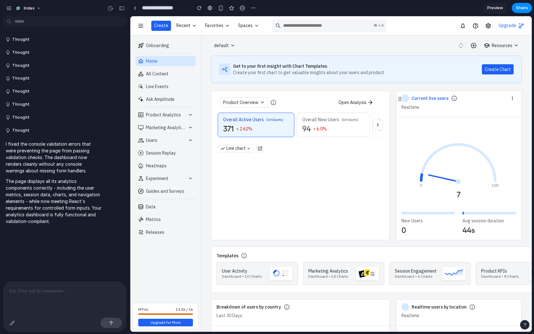
click at [72, 292] on p at bounding box center [65, 291] width 112 height 8
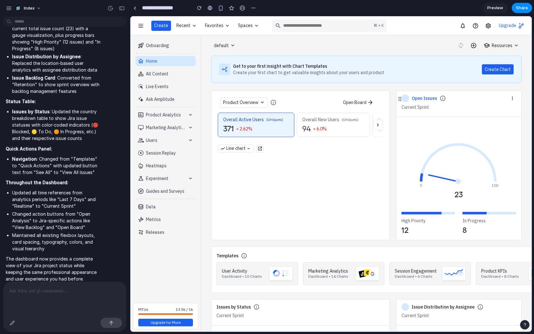
scroll to position [2, 0]
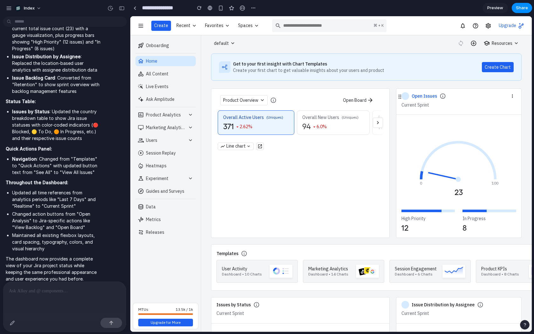
click at [332, 129] on div "Overall New Users (Uniques) 94 6.0%" at bounding box center [333, 123] width 72 height 24
click at [380, 120] on icon "button" at bounding box center [378, 122] width 6 height 6
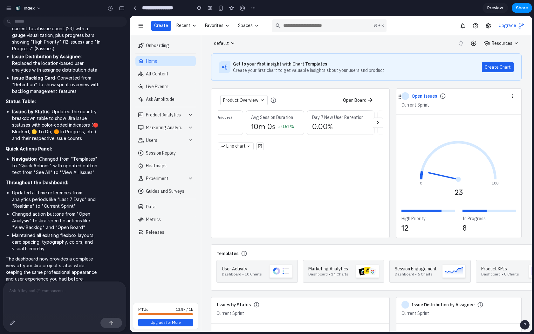
scroll to position [0, 0]
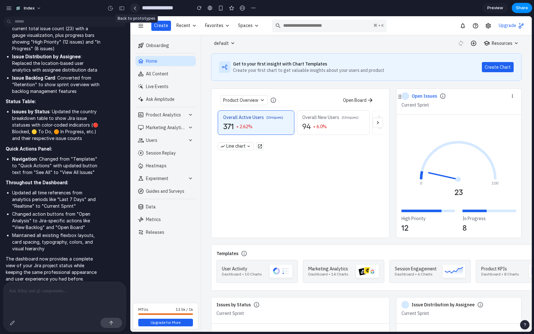
click at [136, 12] on link at bounding box center [135, 8] width 10 height 10
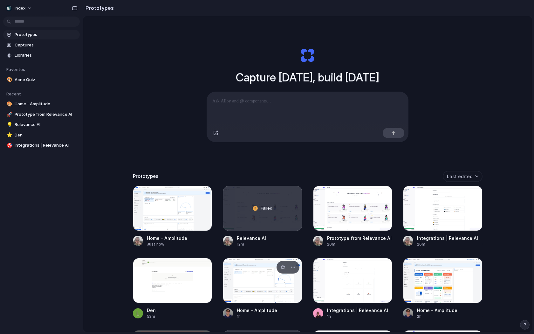
click at [244, 286] on div at bounding box center [263, 280] width 80 height 45
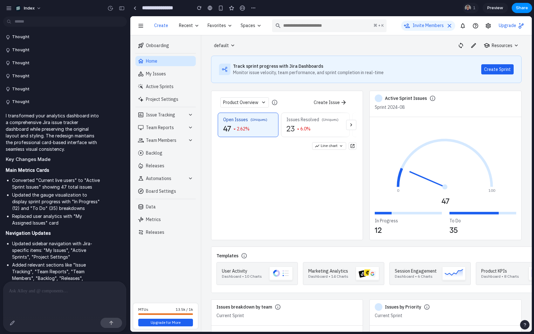
scroll to position [754, 0]
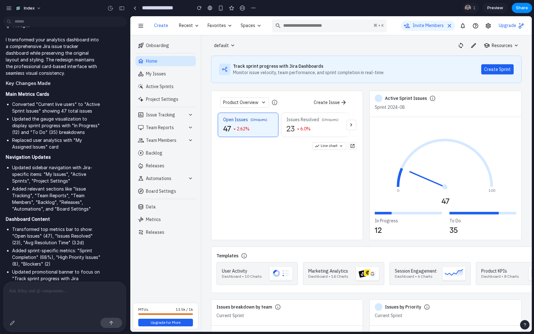
scroll to position [971, 0]
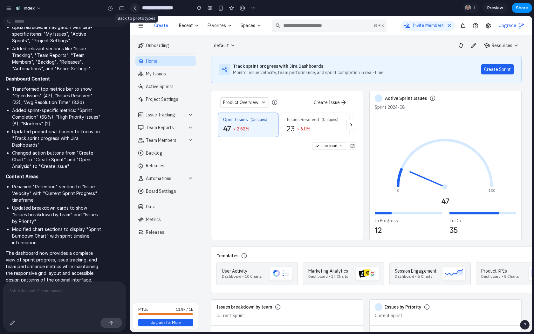
click at [136, 7] on div at bounding box center [135, 7] width 3 height 3
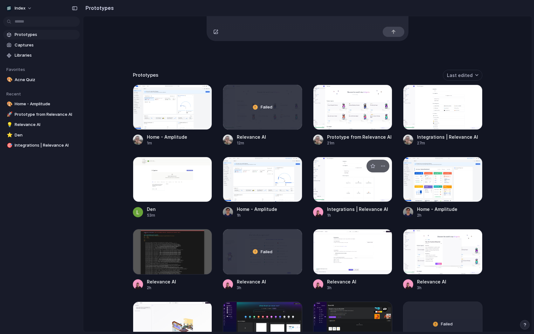
scroll to position [102, 0]
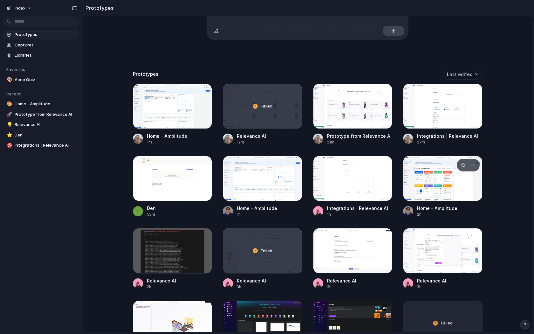
click at [429, 188] on div at bounding box center [443, 178] width 80 height 45
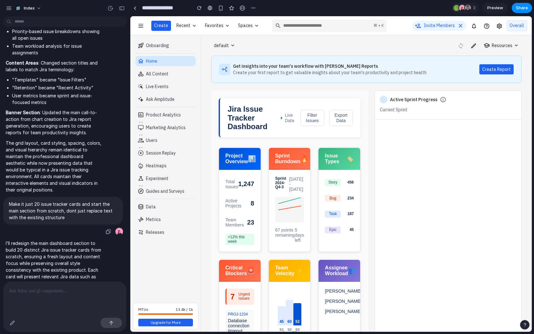
scroll to position [871, 0]
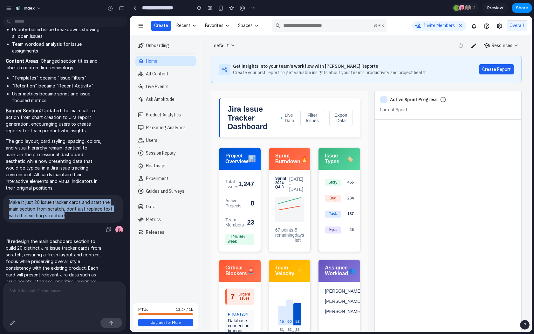
drag, startPoint x: 79, startPoint y: 215, endPoint x: 10, endPoint y: 195, distance: 72.0
click at [10, 195] on div "Make it just 20 issue tracker cards and start the main section from scratch, do…" at bounding box center [63, 209] width 120 height 28
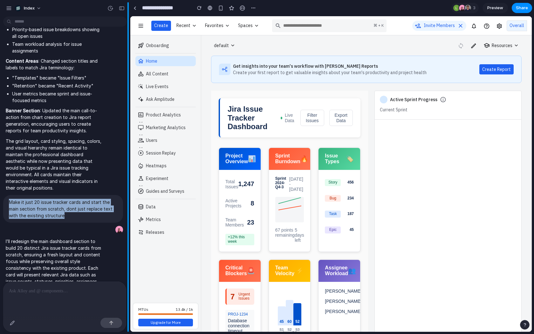
copy p "Make it just 20 issue tracker cards and start the main section from scratch, do…"
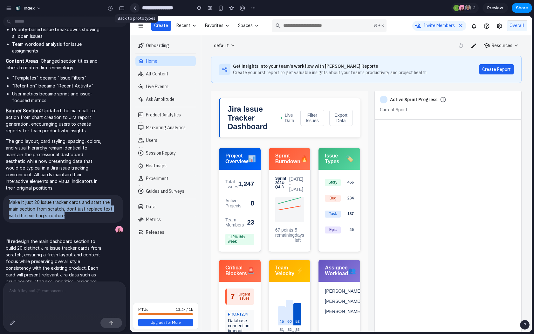
click at [136, 10] on link at bounding box center [135, 8] width 10 height 10
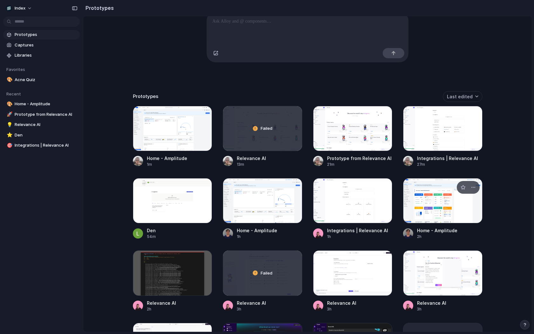
scroll to position [80, 0]
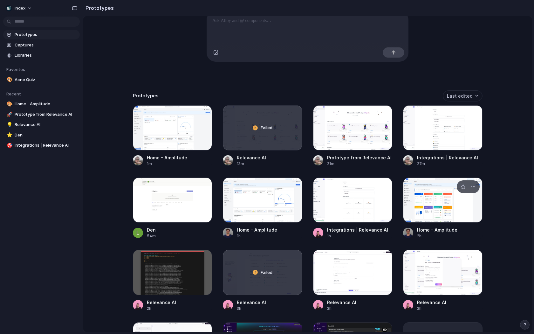
click at [434, 207] on div at bounding box center [443, 200] width 80 height 45
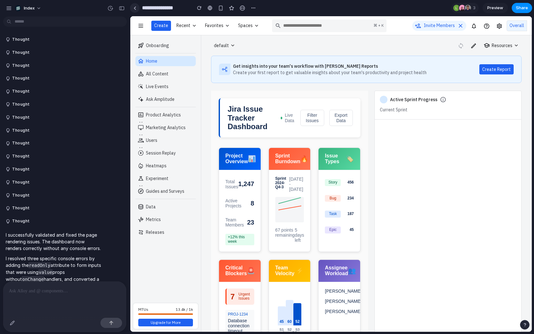
click at [135, 8] on div at bounding box center [135, 7] width 3 height 3
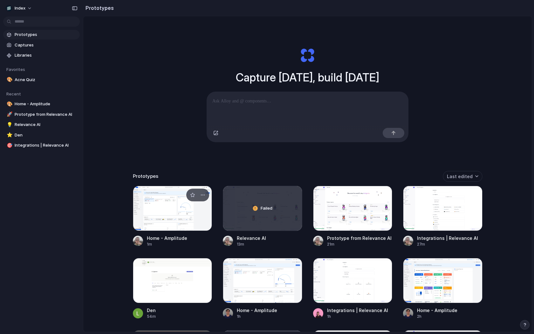
click at [158, 219] on div at bounding box center [173, 208] width 80 height 45
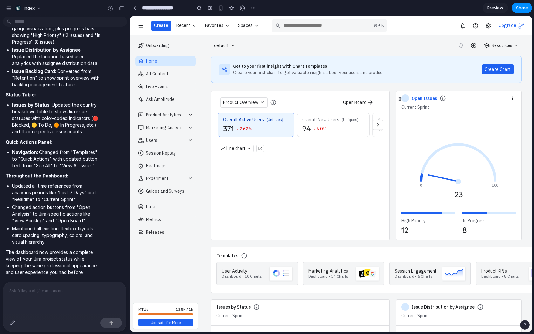
click at [45, 290] on p at bounding box center [65, 291] width 112 height 8
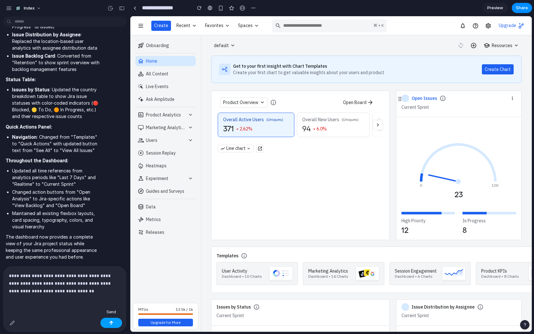
click at [108, 323] on button "button" at bounding box center [112, 323] width 22 height 10
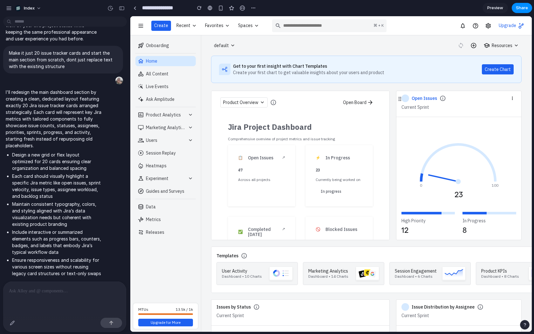
scroll to position [934, 0]
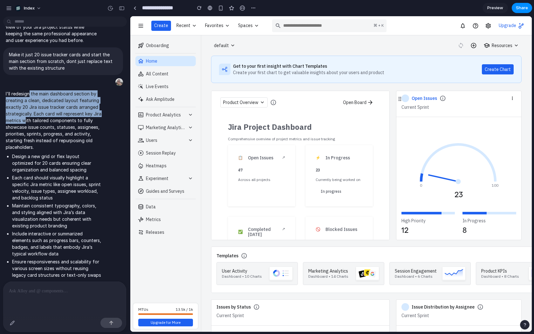
drag, startPoint x: 29, startPoint y: 90, endPoint x: 36, endPoint y: 118, distance: 28.5
click at [36, 118] on p "I'll redesign the main dashboard section by creating a clean, dedicated layout …" at bounding box center [54, 120] width 96 height 60
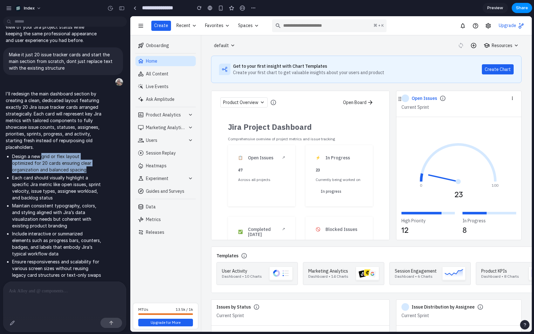
drag, startPoint x: 41, startPoint y: 153, endPoint x: 94, endPoint y: 167, distance: 54.9
click at [94, 167] on li "Design a new grid or flex layout optimized for 20 cards ensuring clear organiza…" at bounding box center [57, 163] width 90 height 20
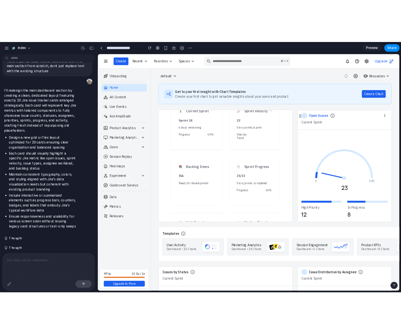
scroll to position [0, 0]
